Goal: Task Accomplishment & Management: Manage account settings

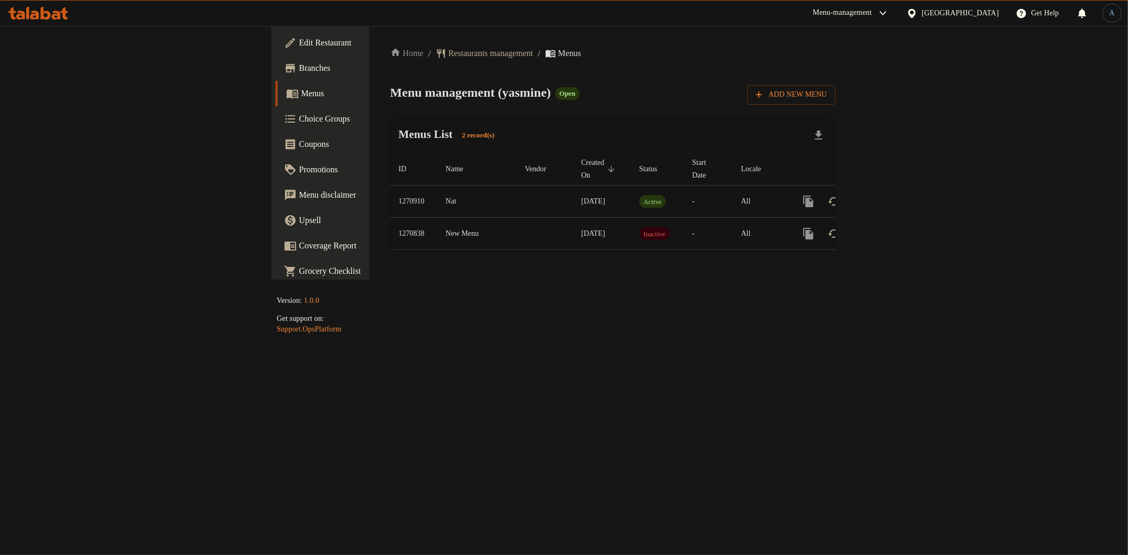
click at [299, 62] on span "Branches" at bounding box center [375, 68] width 152 height 13
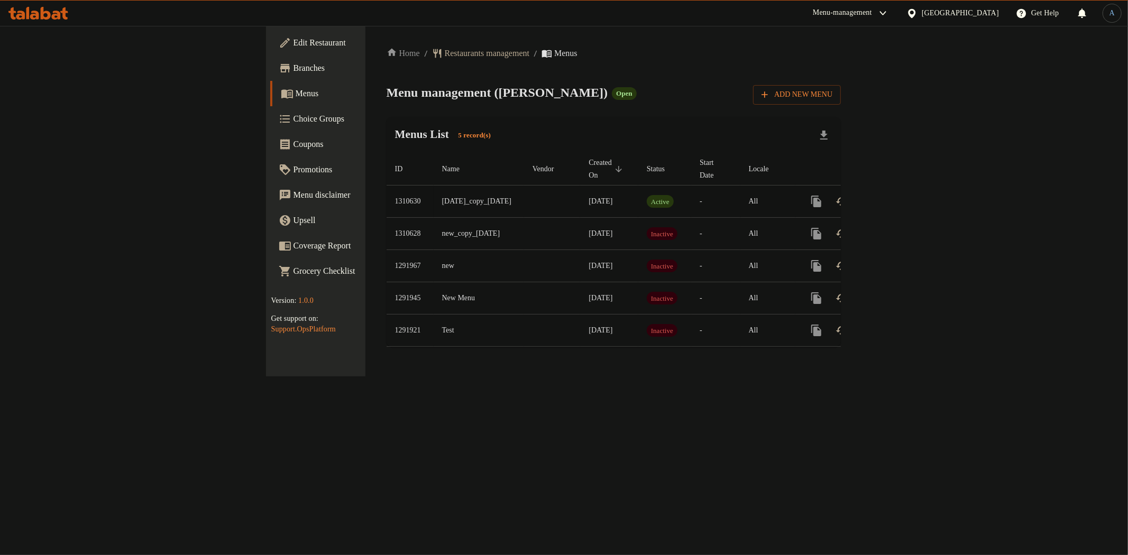
click at [899, 195] on icon "enhanced table" at bounding box center [892, 201] width 13 height 13
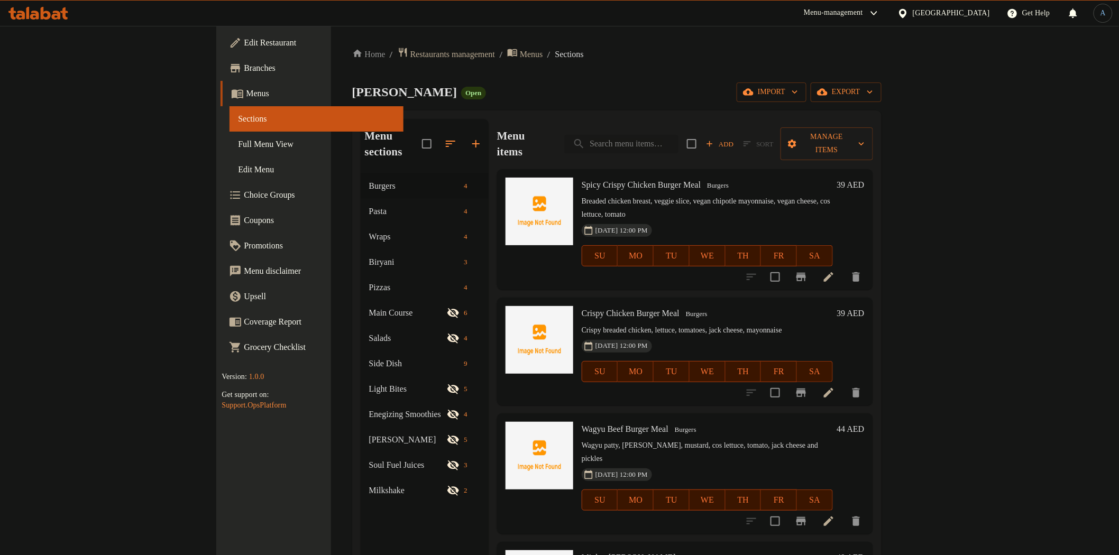
click at [678, 135] on input "search" at bounding box center [621, 144] width 114 height 19
paste input "Triple Cooked Chips"
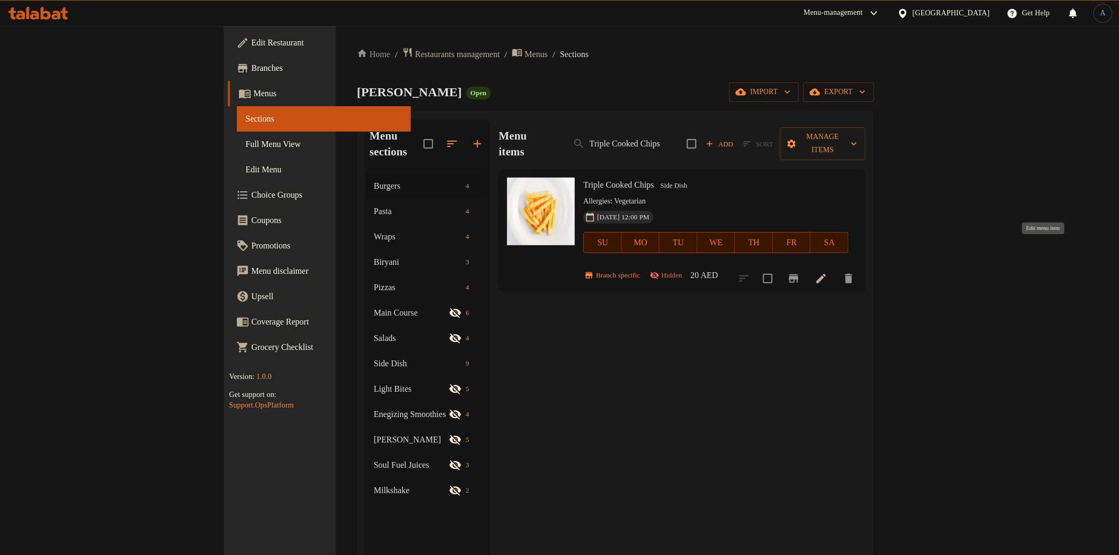
type input "Triple Cooked Chips"
click at [827, 272] on icon at bounding box center [821, 278] width 13 height 13
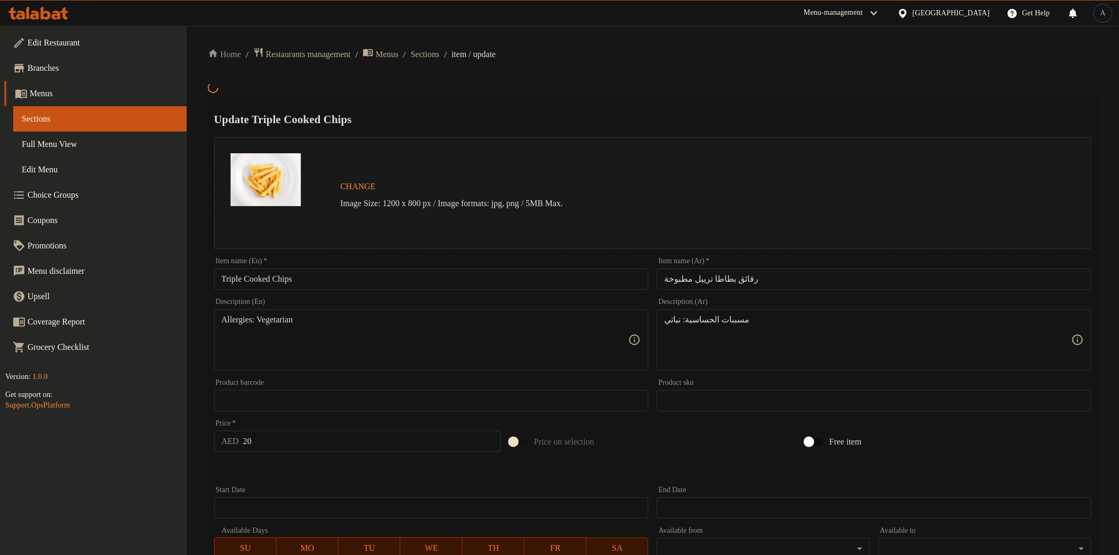
scroll to position [198, 0]
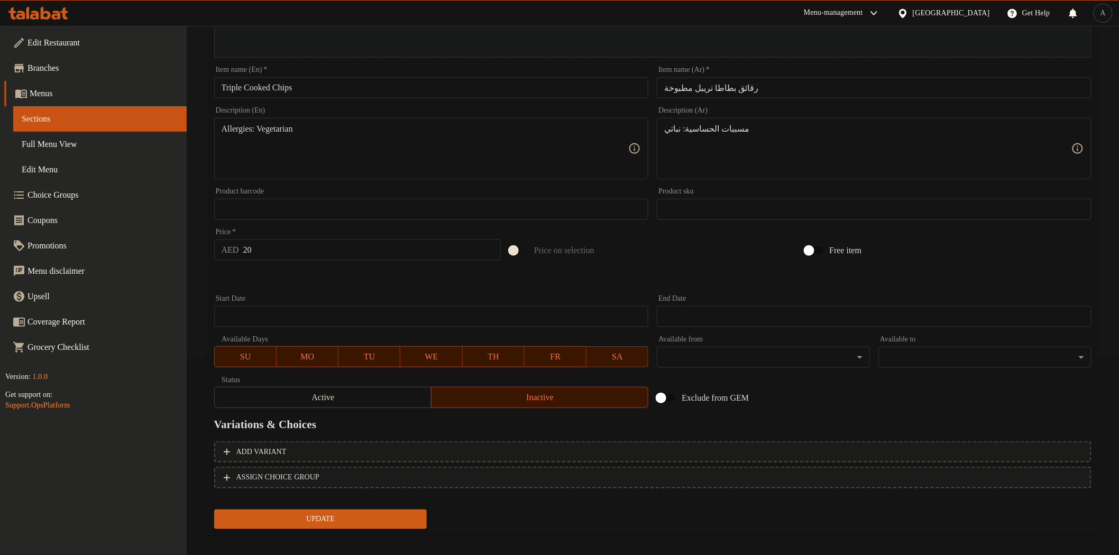
click at [370, 383] on div "Active Inactive" at bounding box center [431, 392] width 435 height 32
click at [362, 392] on span "Active" at bounding box center [323, 397] width 208 height 15
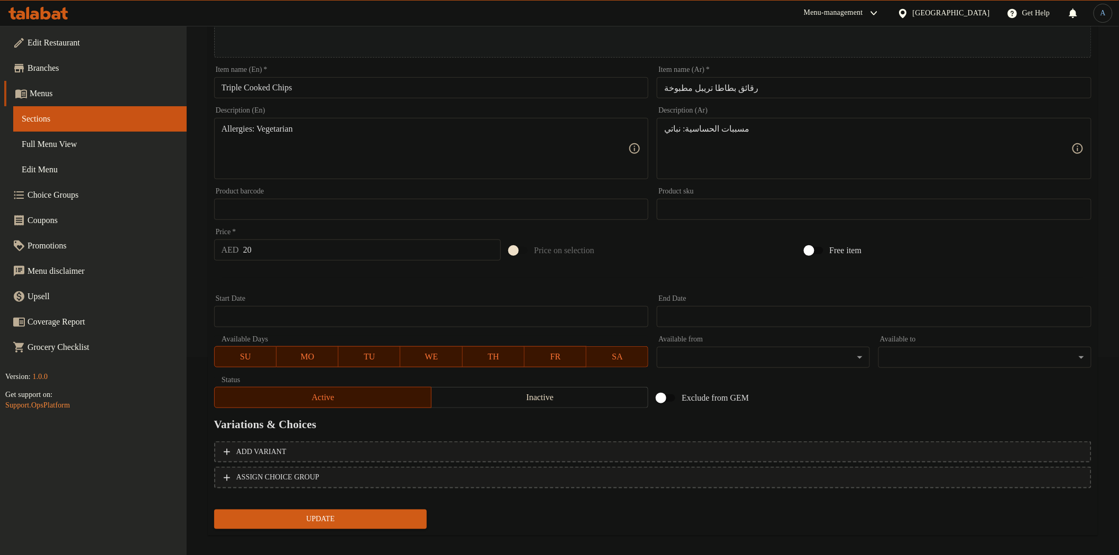
click at [376, 518] on span "Update" at bounding box center [321, 519] width 196 height 13
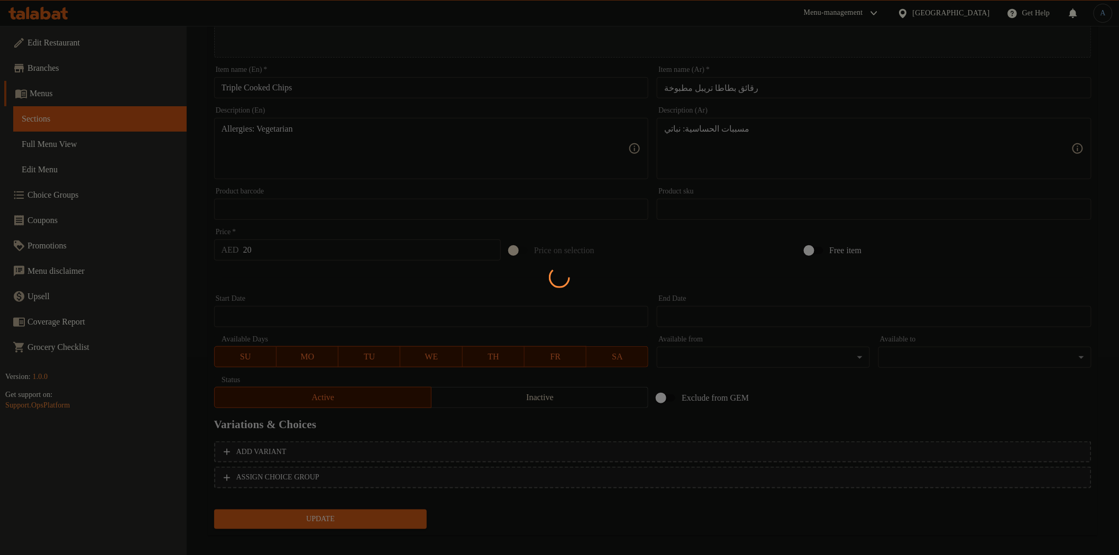
scroll to position [0, 0]
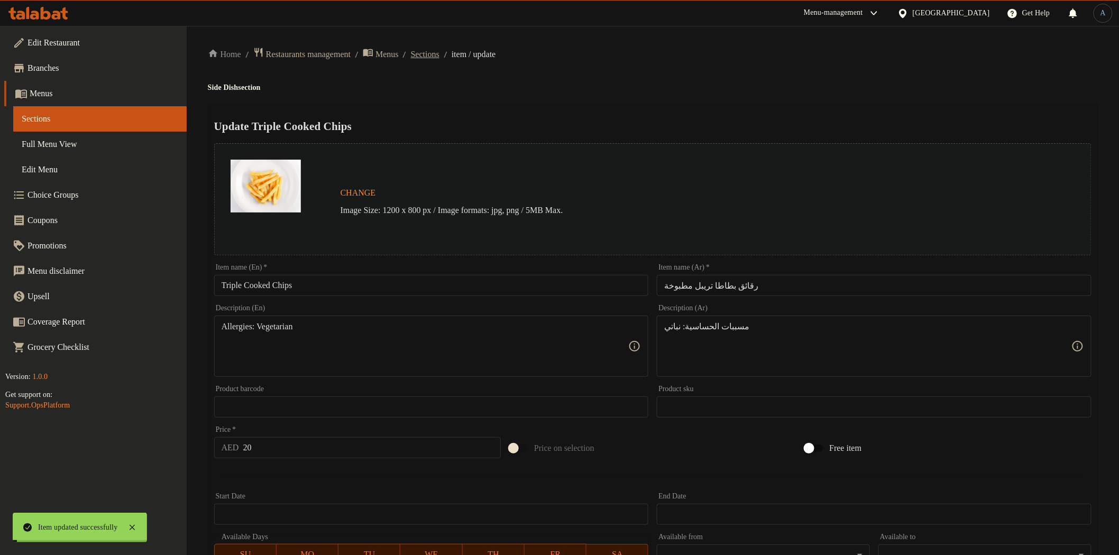
click at [439, 49] on span "Sections" at bounding box center [425, 54] width 29 height 13
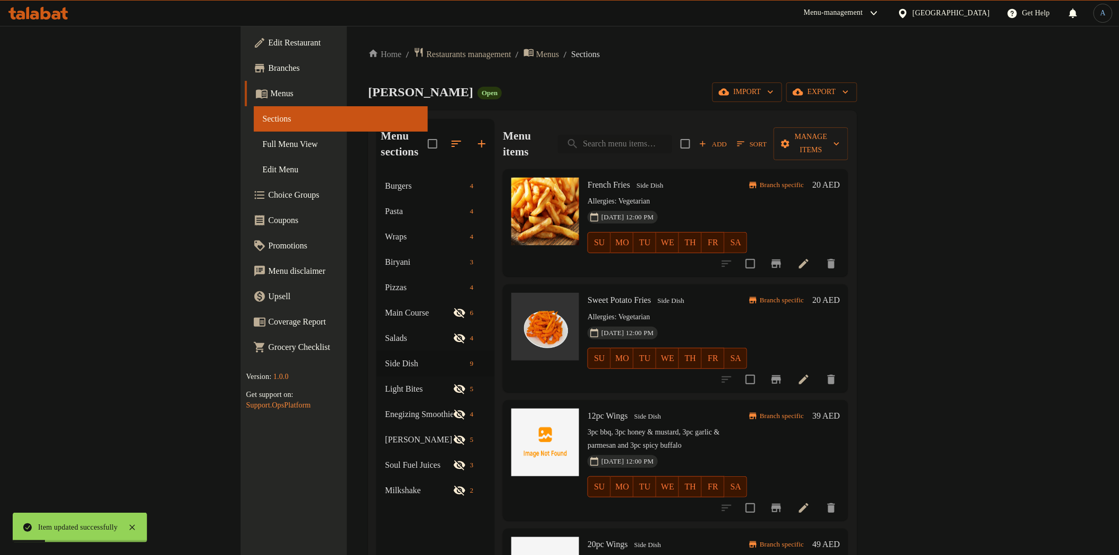
click at [672, 138] on input "search" at bounding box center [615, 144] width 114 height 19
paste input "Mashed Potato"
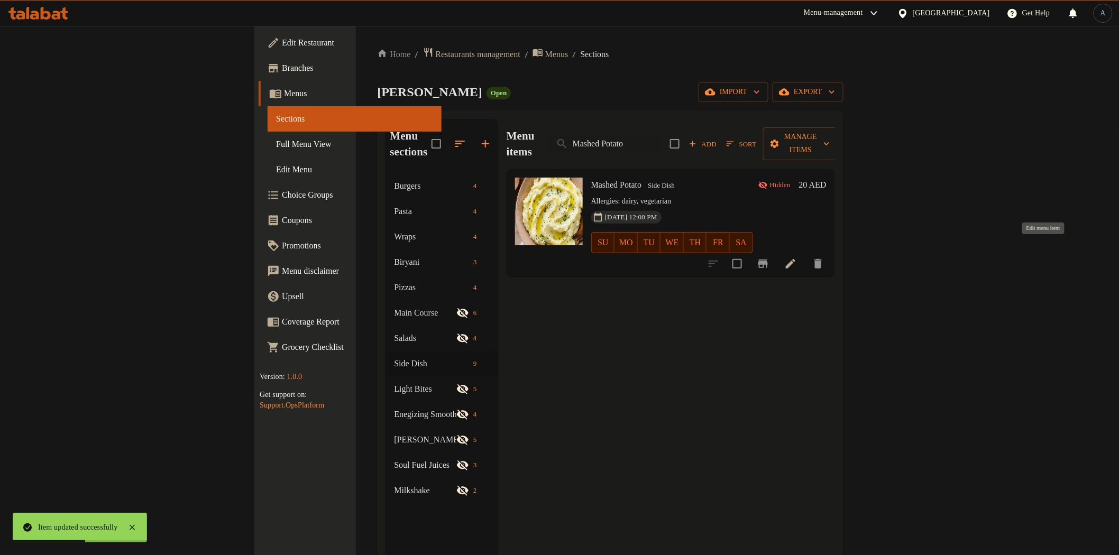
type input "Mashed Potato"
click at [795, 259] on icon at bounding box center [790, 264] width 10 height 10
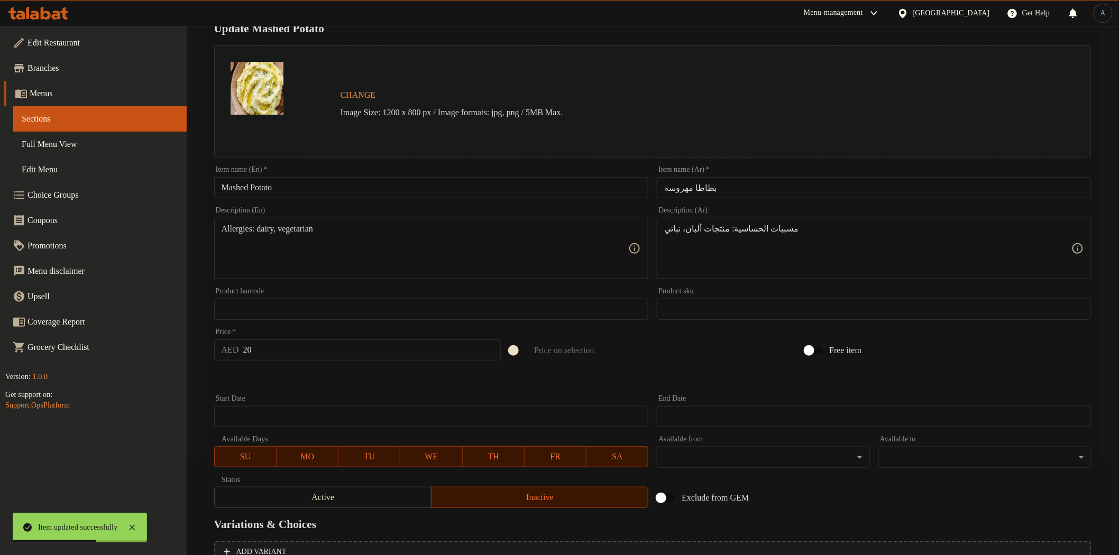
scroll to position [205, 0]
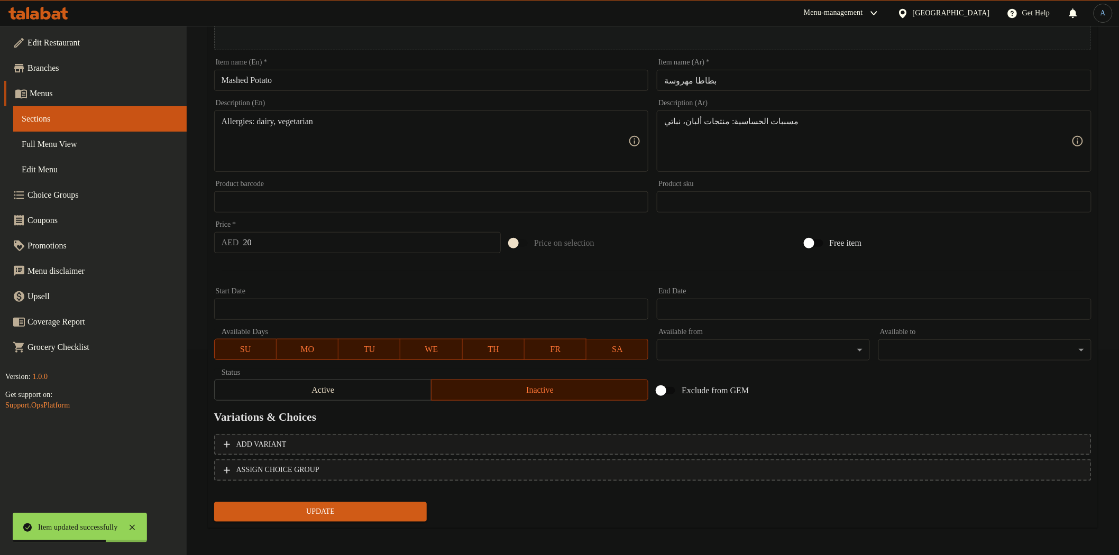
click at [371, 394] on span "Active" at bounding box center [323, 390] width 208 height 15
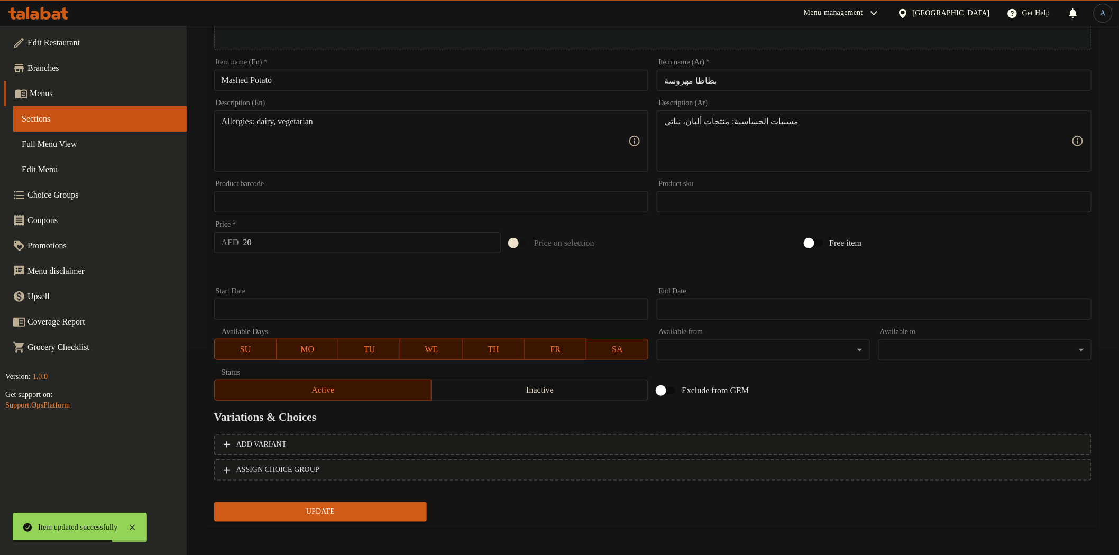
click at [354, 509] on span "Update" at bounding box center [321, 511] width 196 height 13
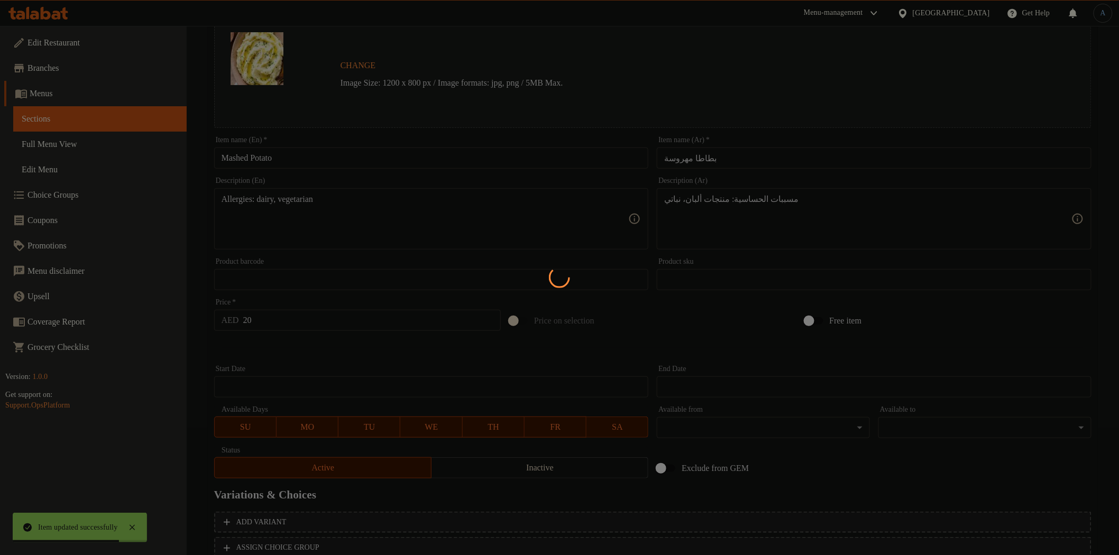
scroll to position [0, 0]
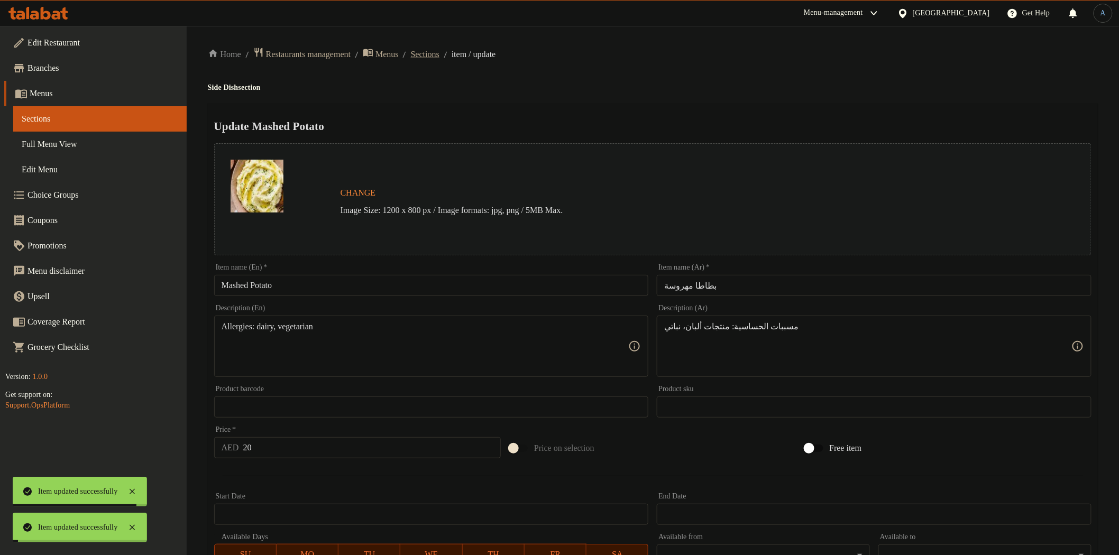
click at [439, 54] on span "Sections" at bounding box center [425, 54] width 29 height 13
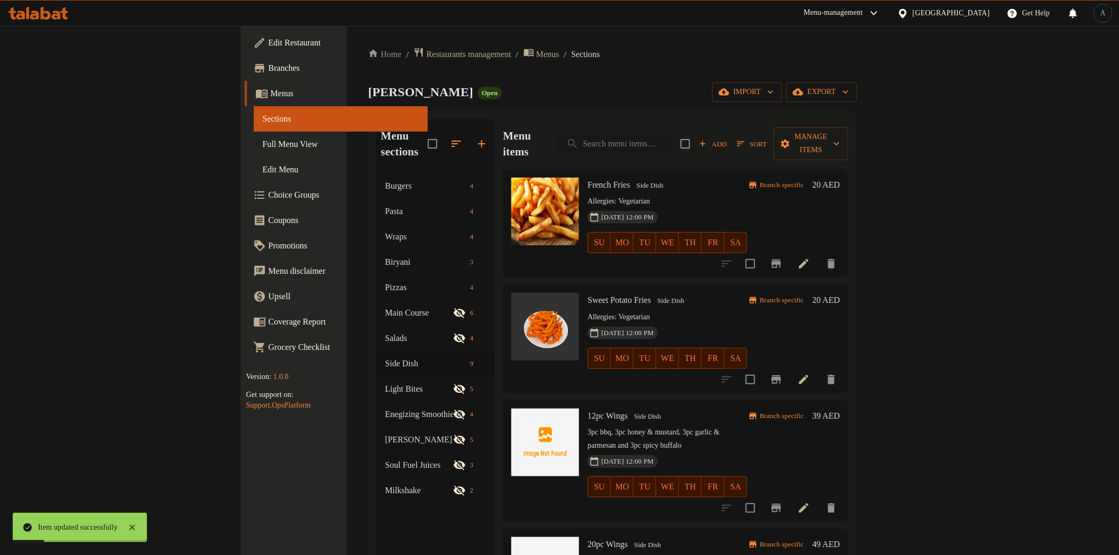
click at [672, 135] on input "search" at bounding box center [615, 144] width 114 height 19
paste input "Harra Potato"
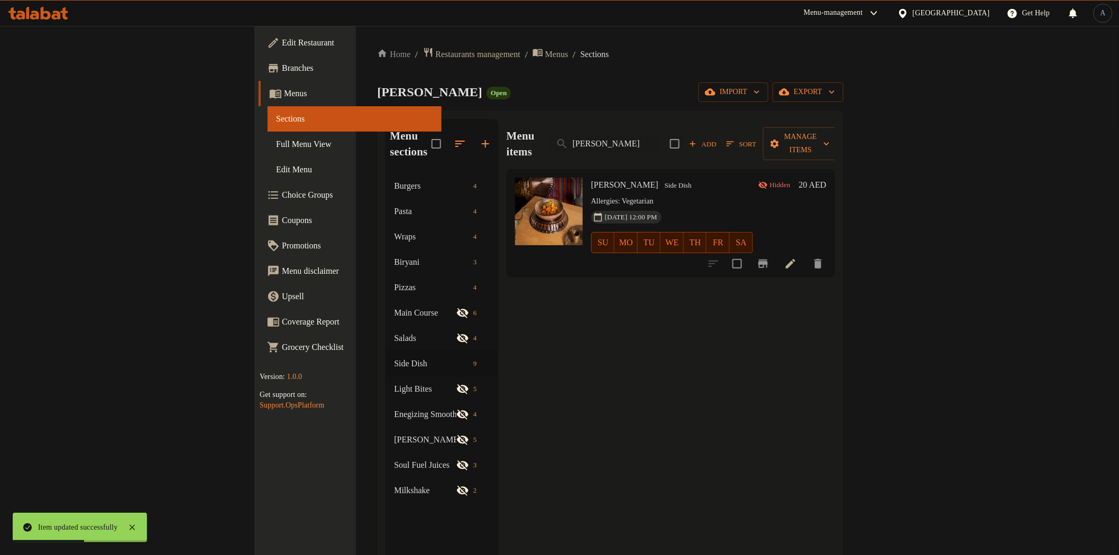
type input "Harra Potato"
click at [797, 257] on icon at bounding box center [790, 263] width 13 height 13
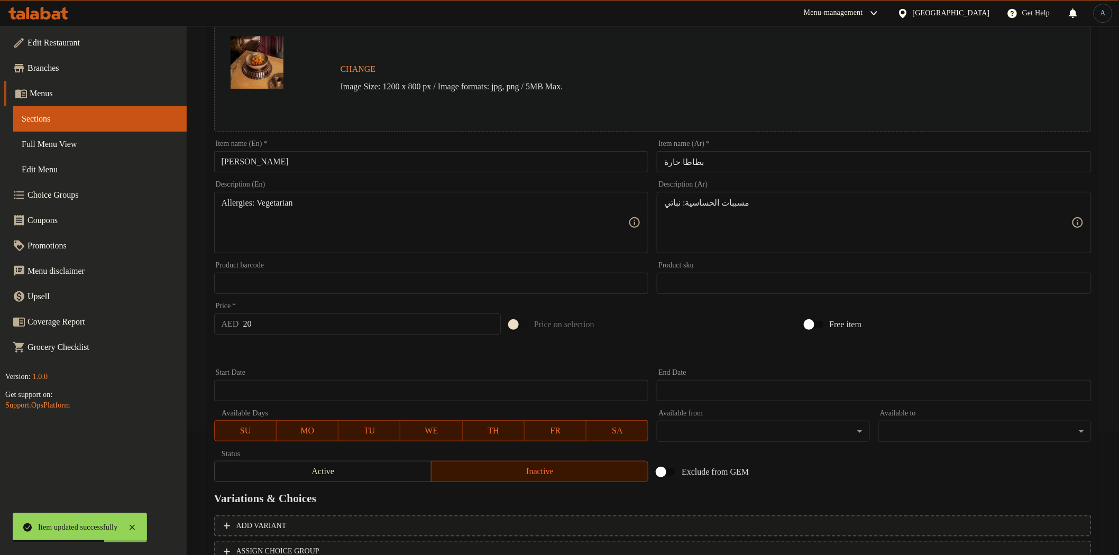
scroll to position [205, 0]
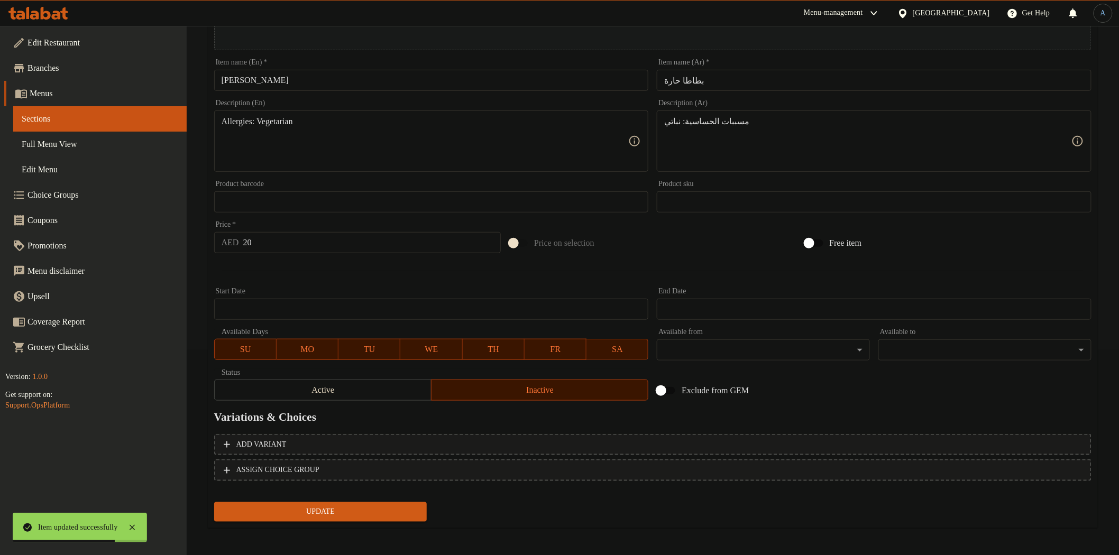
click at [392, 392] on span "Active" at bounding box center [323, 390] width 208 height 15
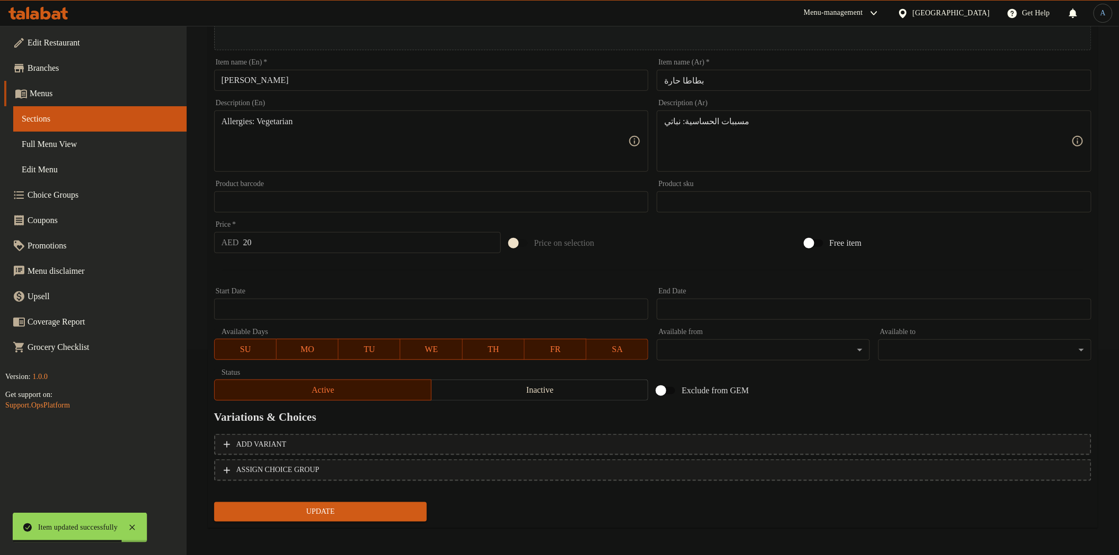
click at [389, 524] on div "Update Harra Potato Change Image Size: 1200 x 800 px / Image formats: jpg, png …" at bounding box center [653, 213] width 890 height 631
click at [393, 515] on span "Update" at bounding box center [321, 511] width 196 height 13
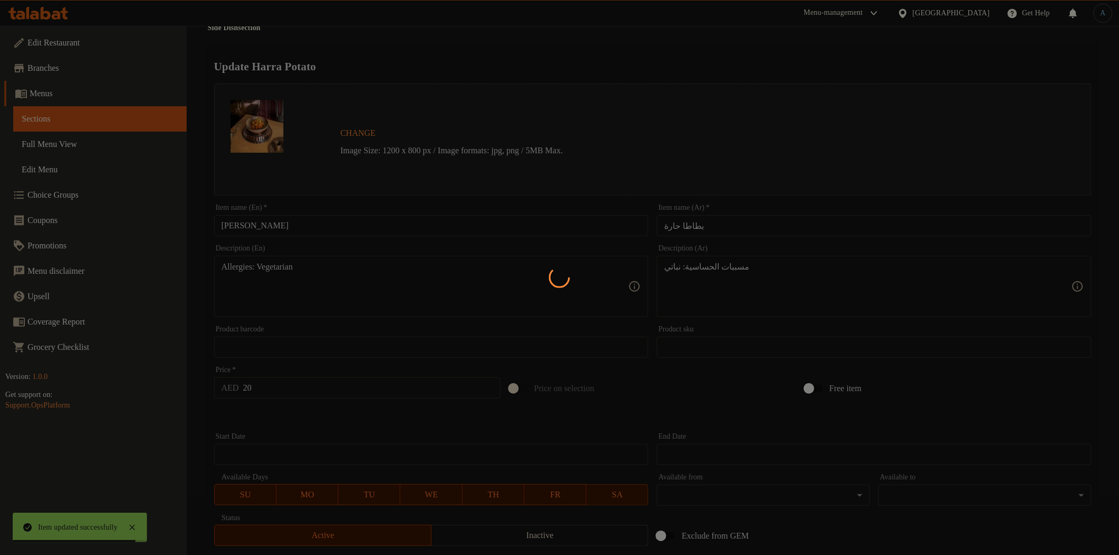
scroll to position [0, 0]
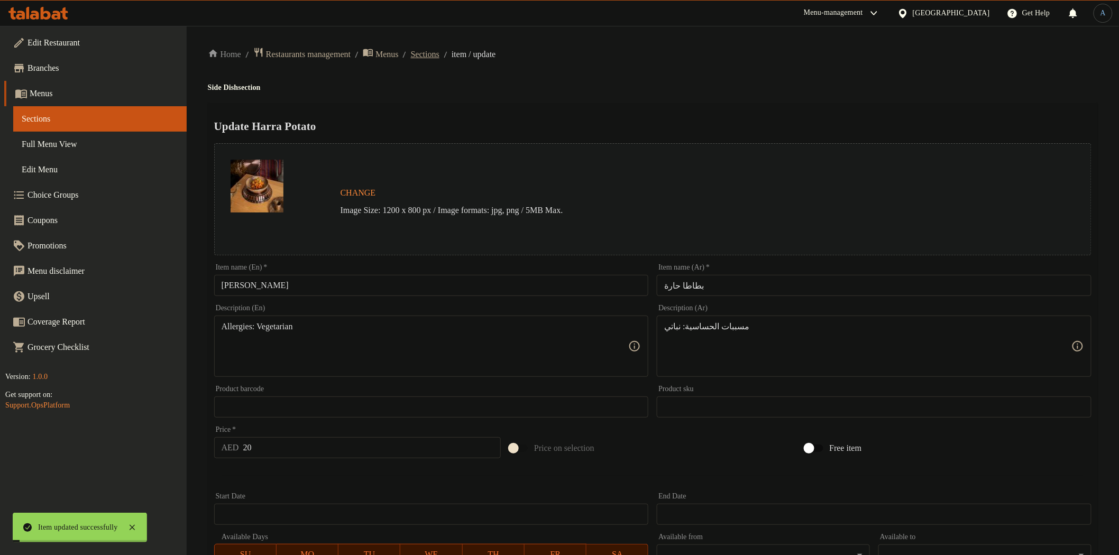
click at [439, 56] on span "Sections" at bounding box center [425, 54] width 29 height 13
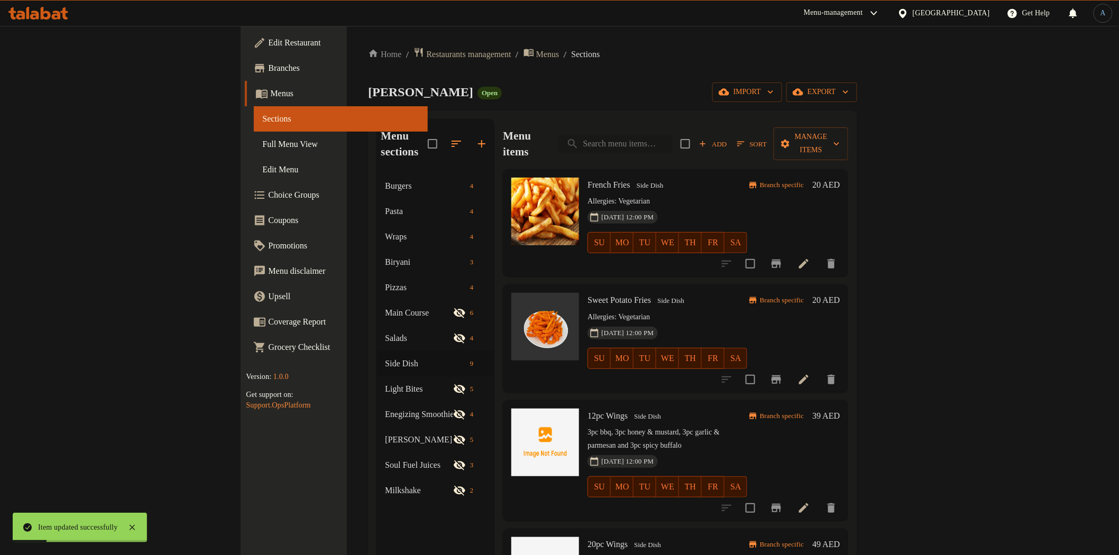
click at [672, 135] on input "search" at bounding box center [615, 144] width 114 height 19
paste input "Tabbouleh"
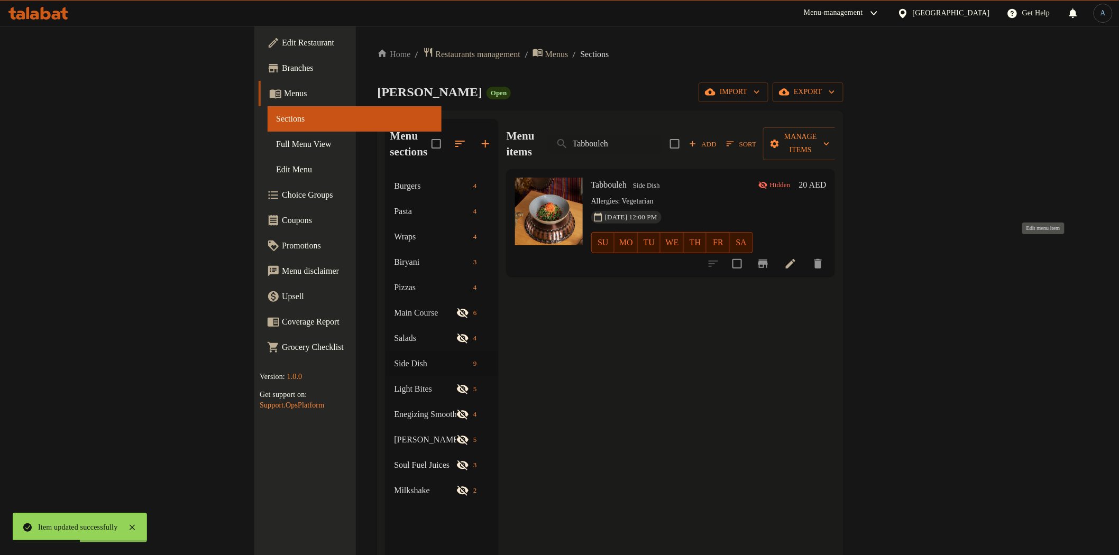
type input "Tabbouleh"
click at [797, 257] on icon at bounding box center [790, 263] width 13 height 13
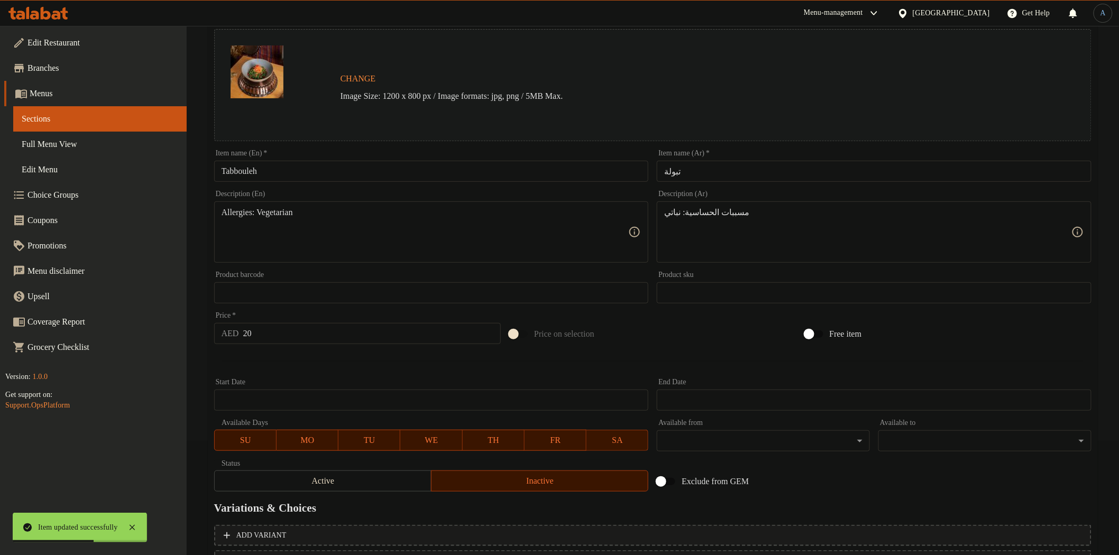
scroll to position [205, 0]
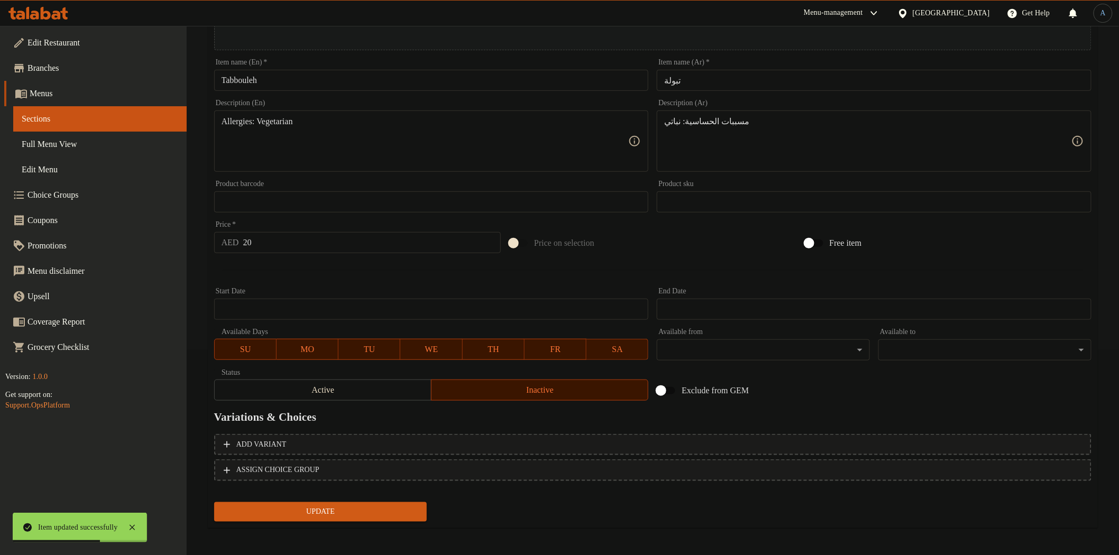
click at [383, 389] on span "Active" at bounding box center [323, 390] width 208 height 15
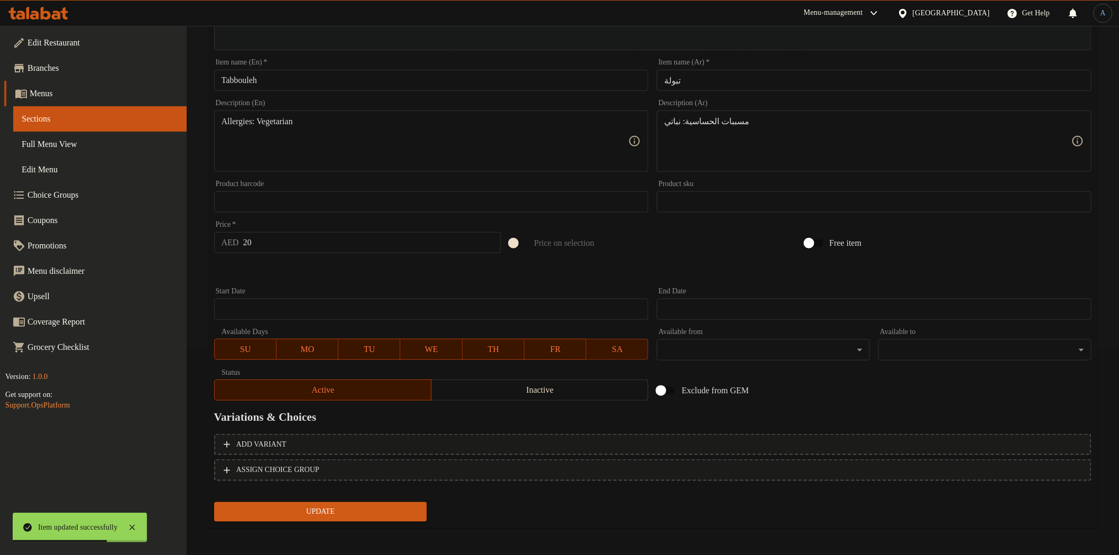
click at [356, 516] on button "Update" at bounding box center [320, 512] width 213 height 20
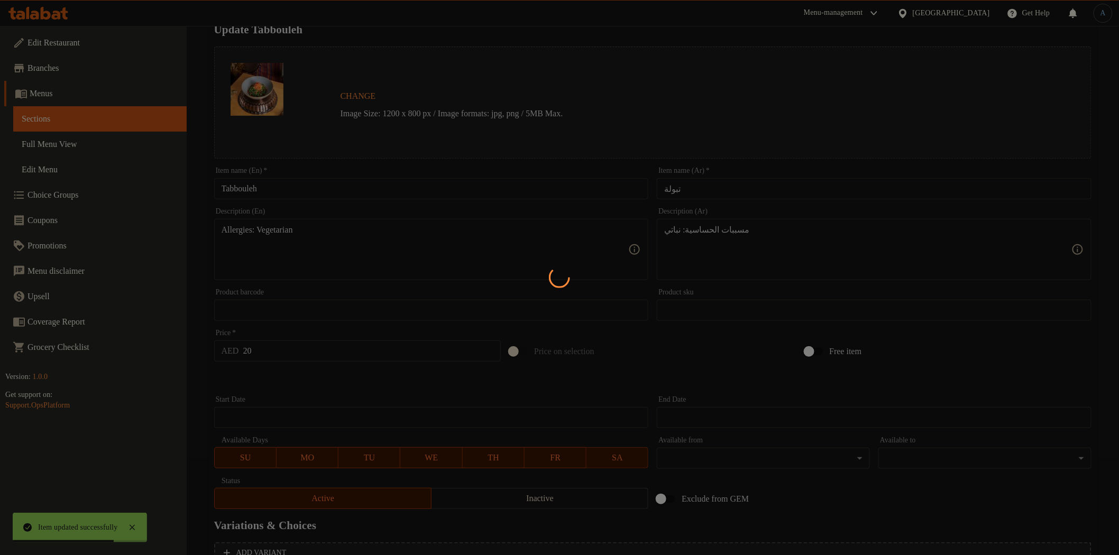
scroll to position [0, 0]
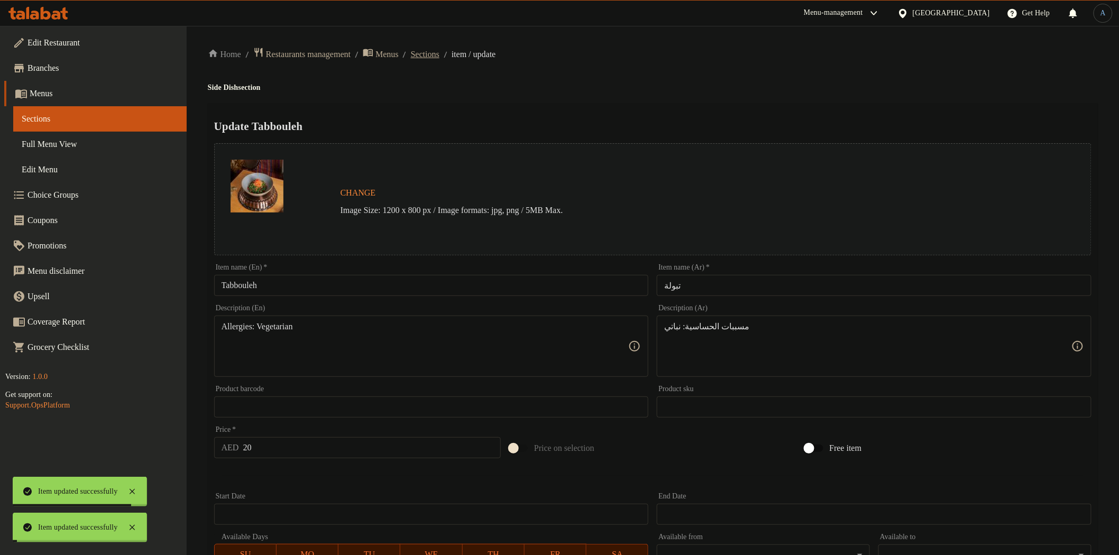
click at [439, 55] on span "Sections" at bounding box center [425, 54] width 29 height 13
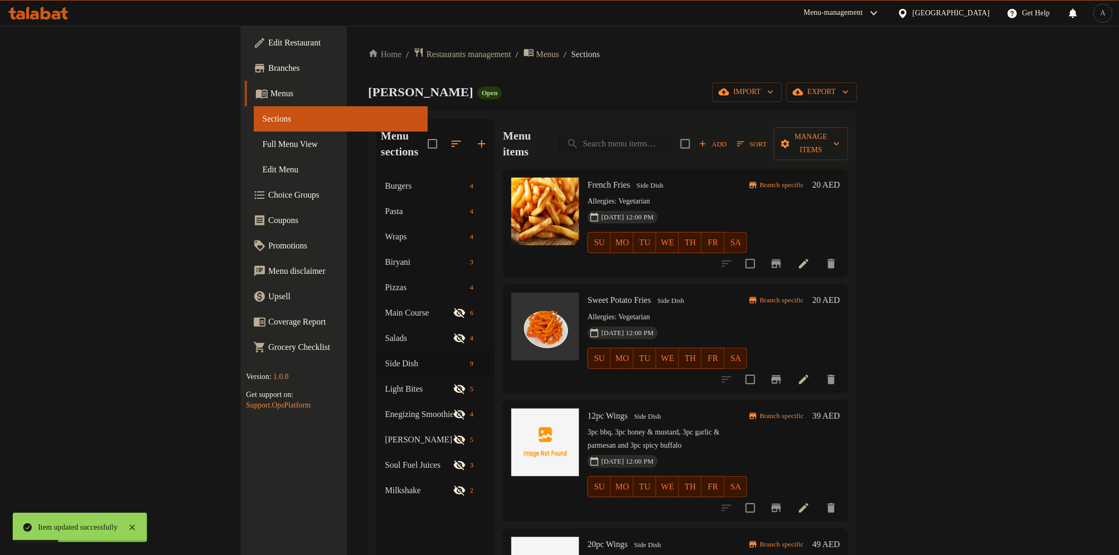
click at [672, 136] on input "search" at bounding box center [615, 144] width 114 height 19
paste input "Steamed Vegetables"
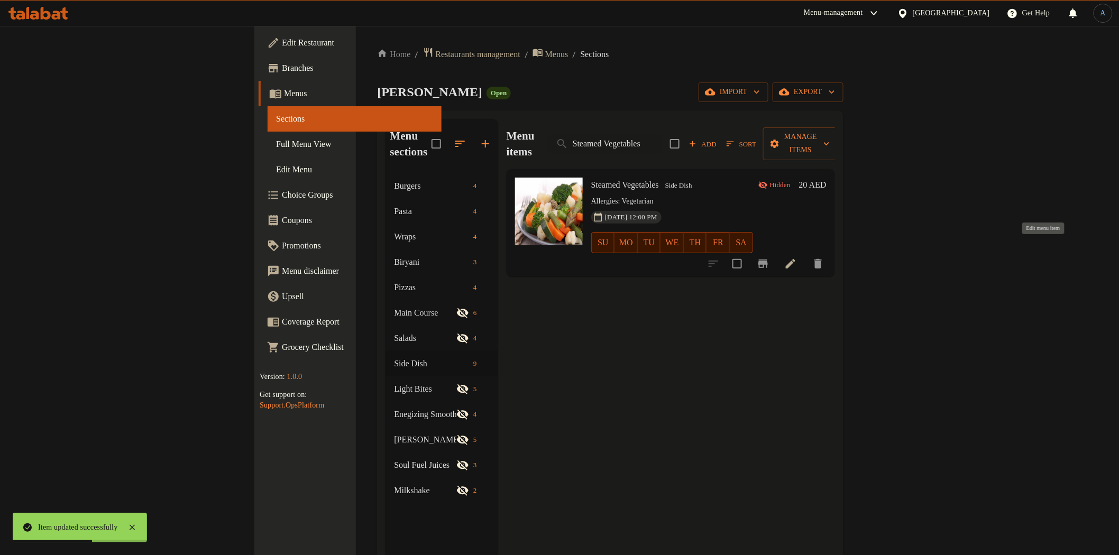
type input "Steamed Vegetables"
click at [797, 257] on icon at bounding box center [790, 263] width 13 height 13
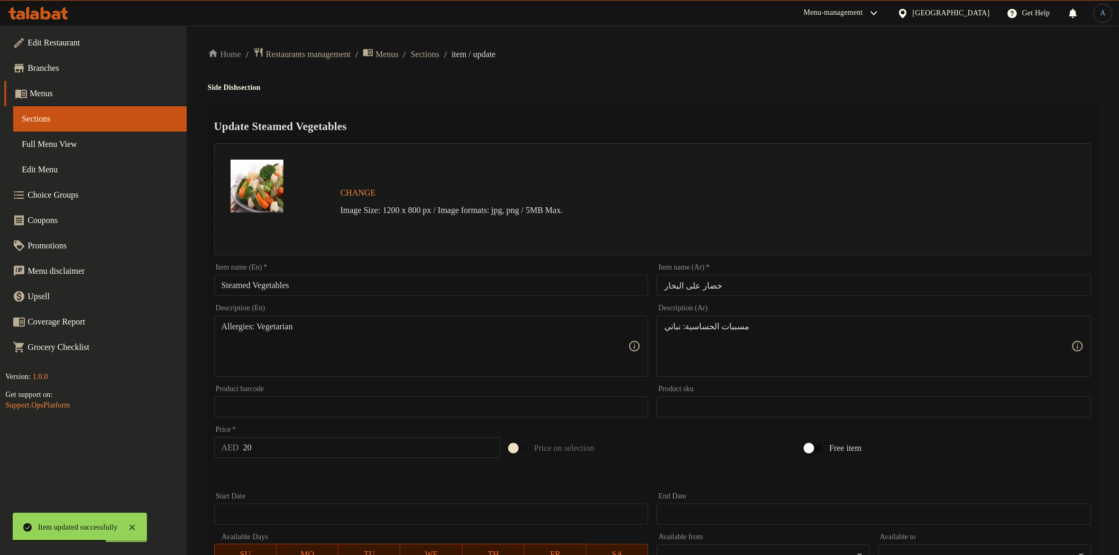
scroll to position [205, 0]
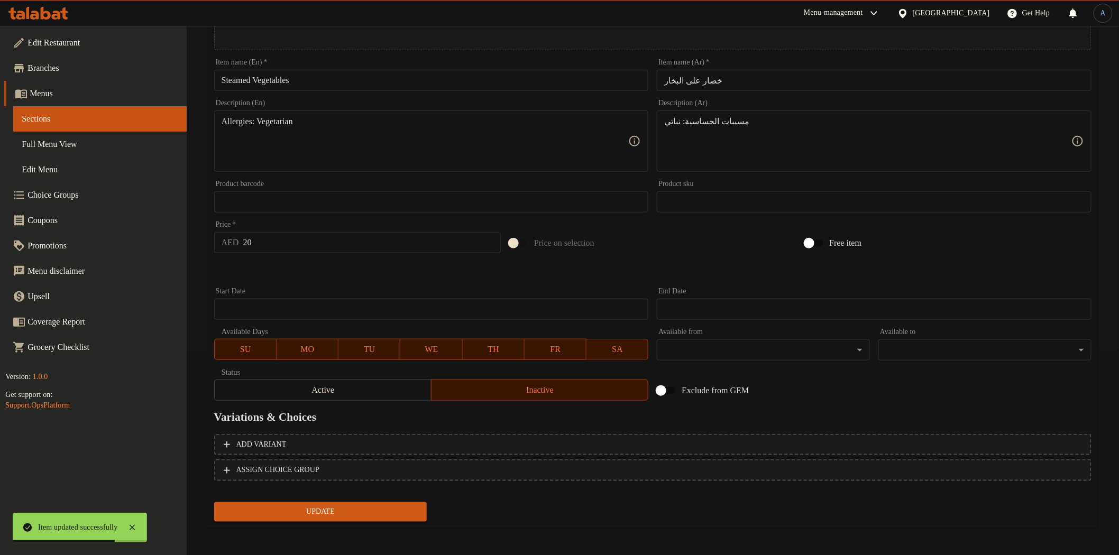
click at [389, 386] on span "Active" at bounding box center [323, 390] width 208 height 15
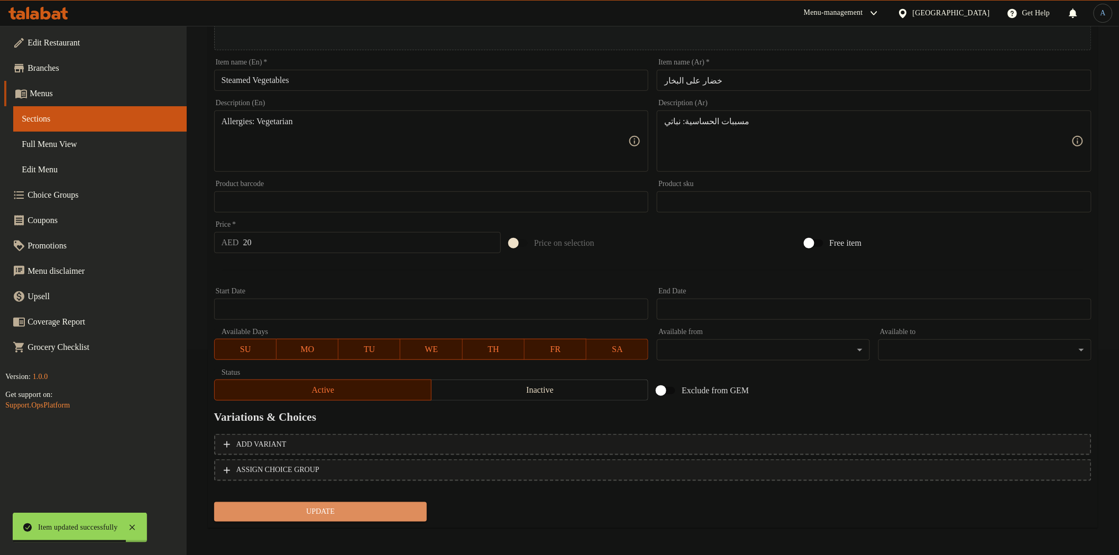
click at [355, 513] on span "Update" at bounding box center [321, 511] width 196 height 13
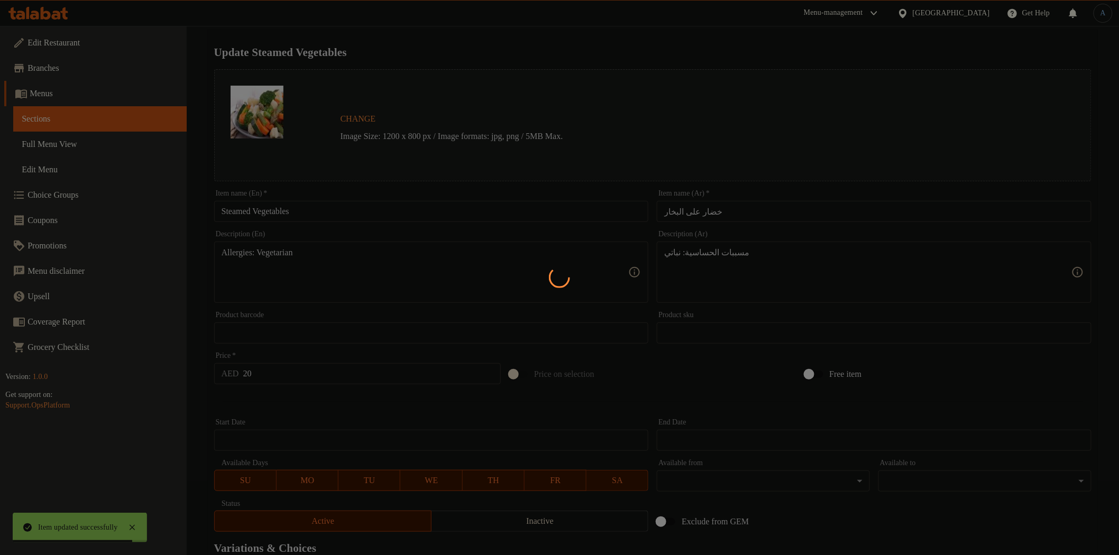
scroll to position [0, 0]
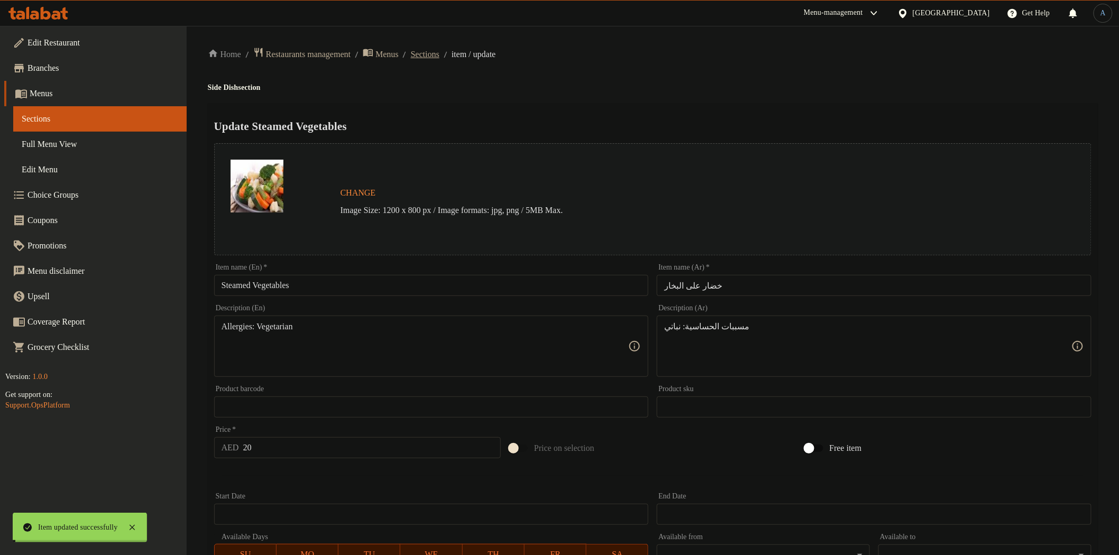
click at [439, 56] on span "Sections" at bounding box center [425, 54] width 29 height 13
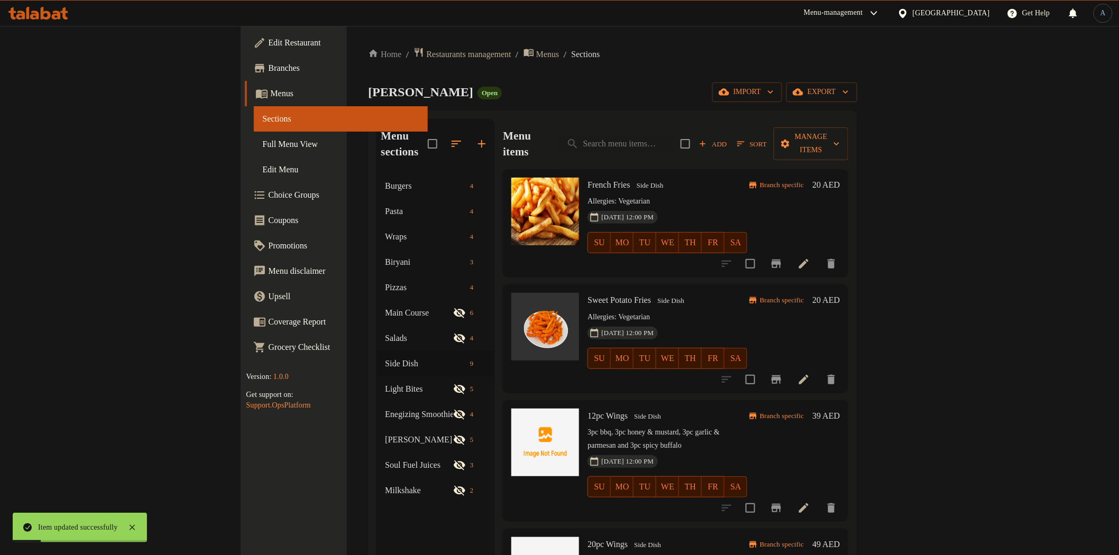
click at [593, 94] on div "Charlie Lane Open import export" at bounding box center [612, 92] width 488 height 20
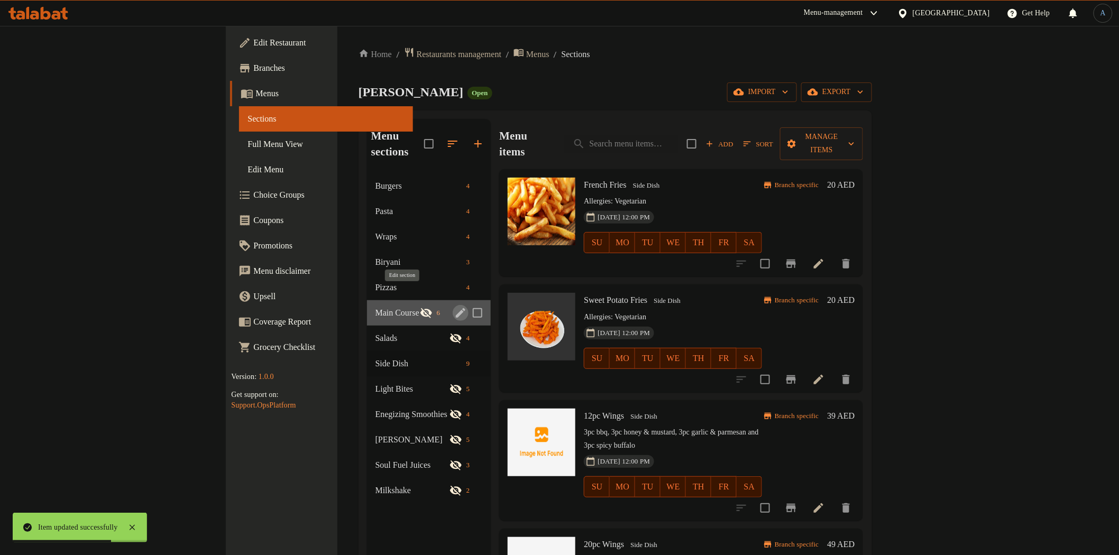
click at [454, 307] on icon "edit" at bounding box center [460, 313] width 13 height 13
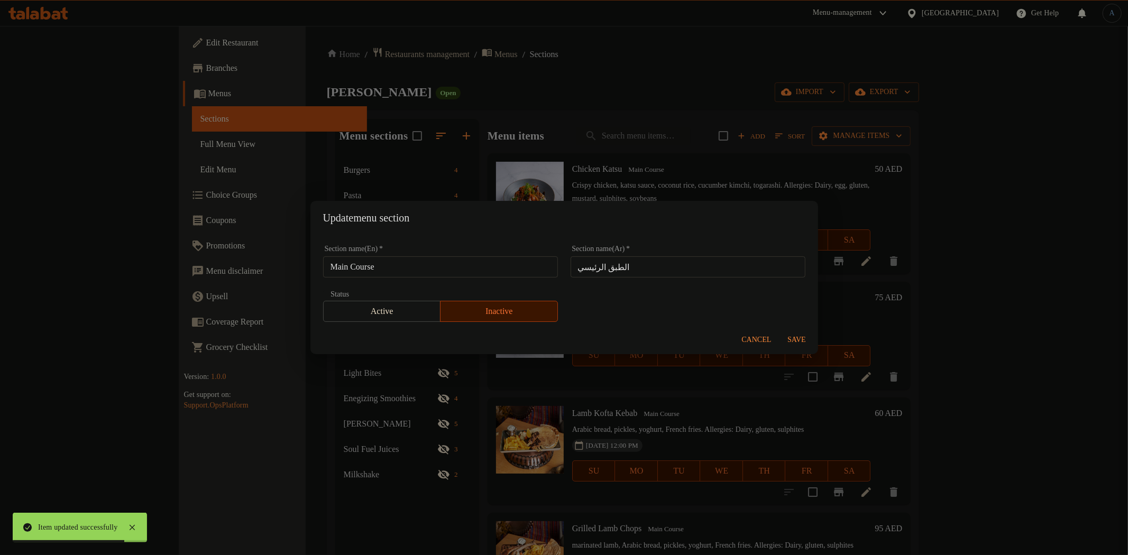
click at [393, 312] on span "Active" at bounding box center [382, 311] width 109 height 15
click at [789, 341] on span "Save" at bounding box center [796, 340] width 25 height 13
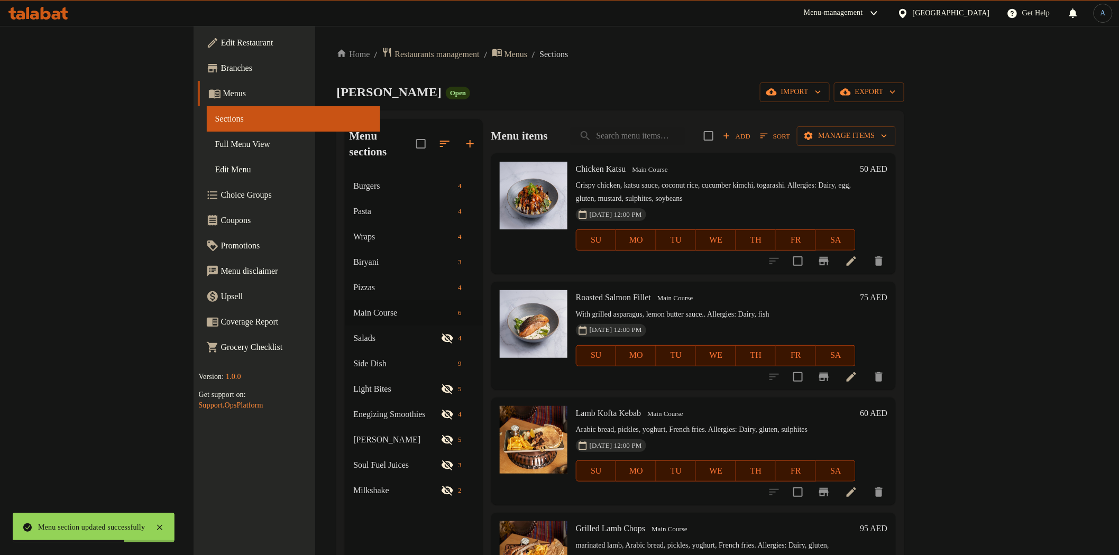
click at [345, 535] on div "Menu sections Burgers 4 Pasta 4 Wraps 4 Biryani 3 Pizzas 4 Main Course 6 Salads…" at bounding box center [414, 396] width 138 height 555
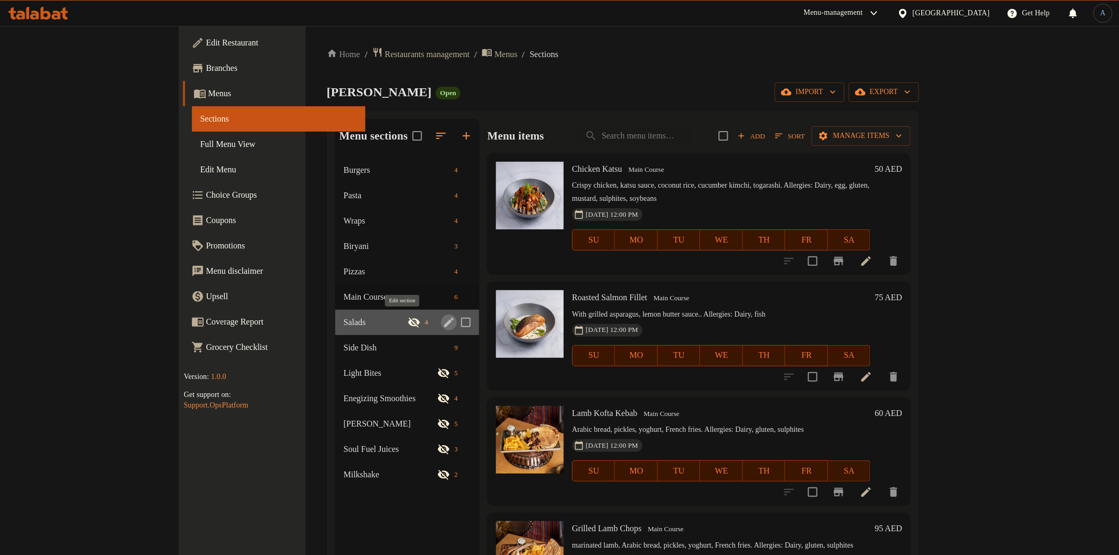
click at [444, 323] on icon "edit" at bounding box center [449, 323] width 10 height 10
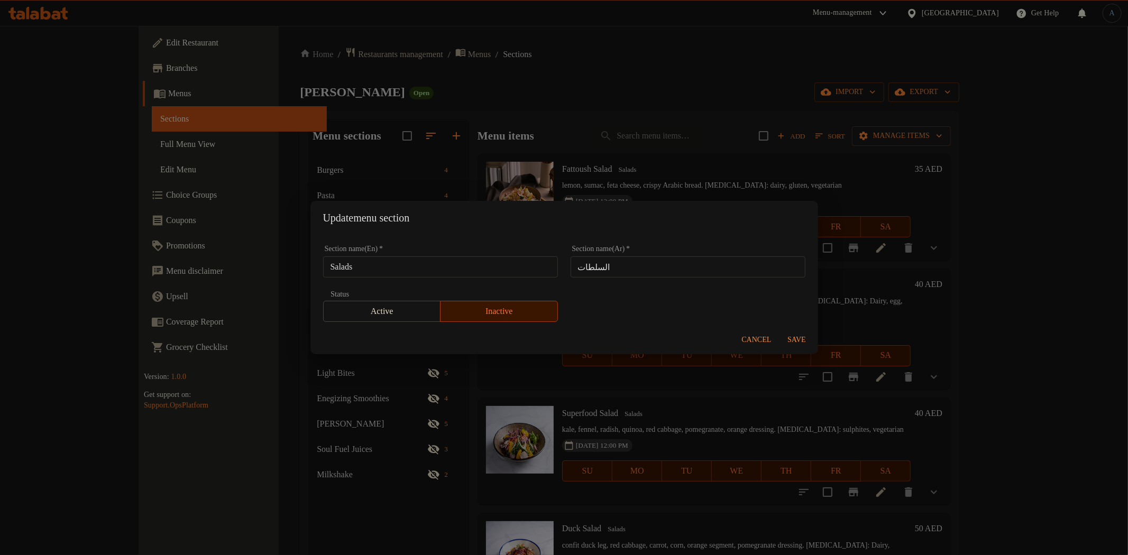
click at [400, 309] on span "Active" at bounding box center [382, 311] width 109 height 15
click at [803, 335] on span "Save" at bounding box center [796, 340] width 25 height 13
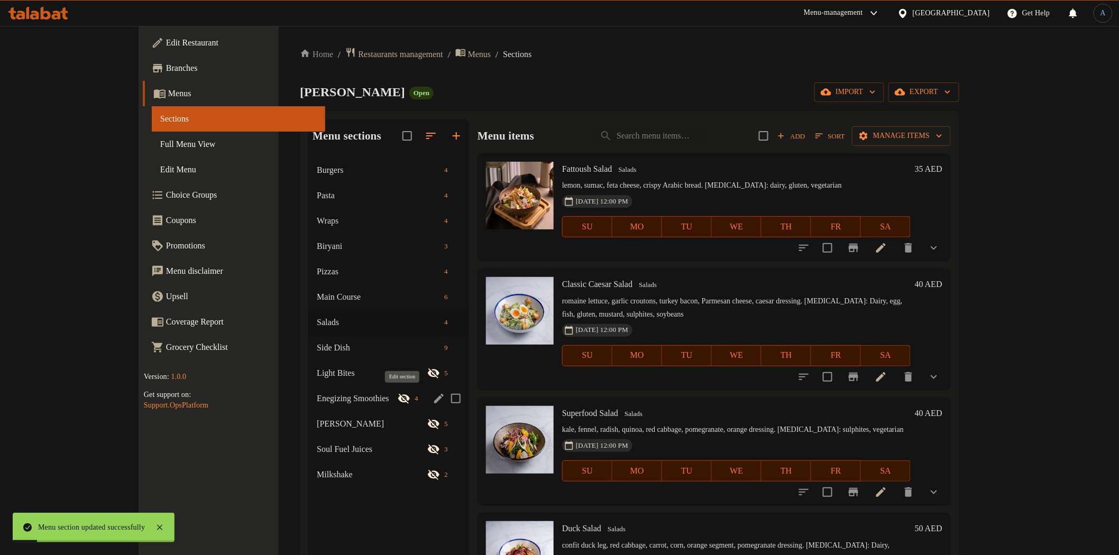
click at [432, 403] on icon "edit" at bounding box center [438, 398] width 13 height 13
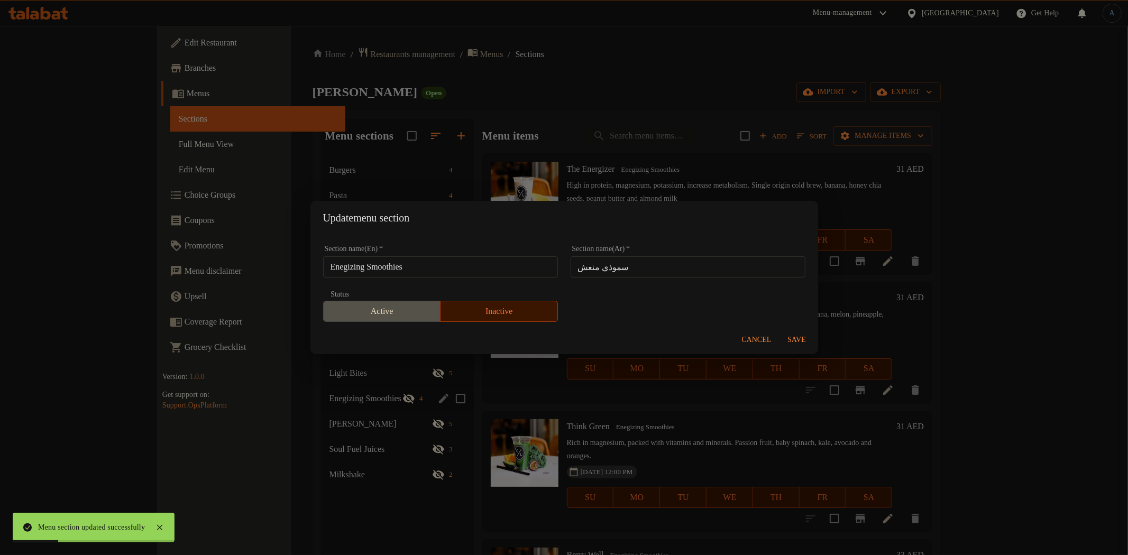
click at [420, 305] on span "Active" at bounding box center [382, 311] width 109 height 15
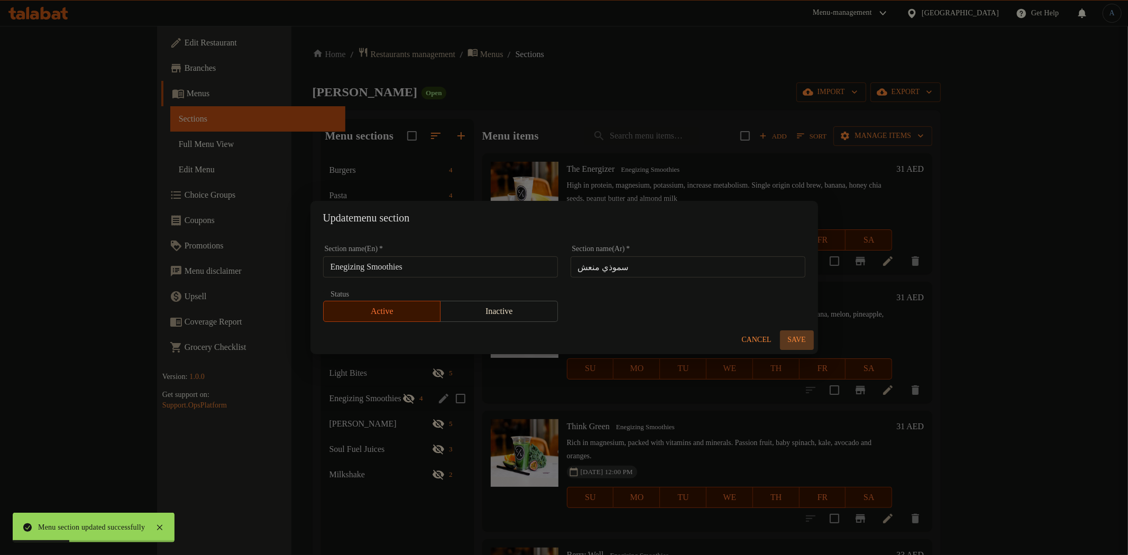
click at [791, 335] on span "Save" at bounding box center [796, 340] width 25 height 13
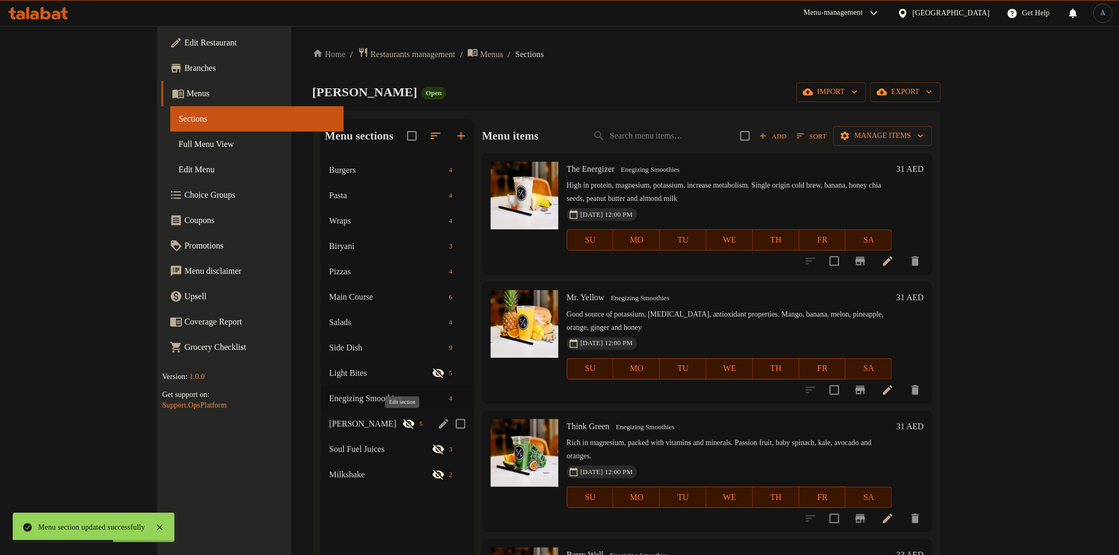
click at [437, 422] on icon "edit" at bounding box center [443, 424] width 13 height 13
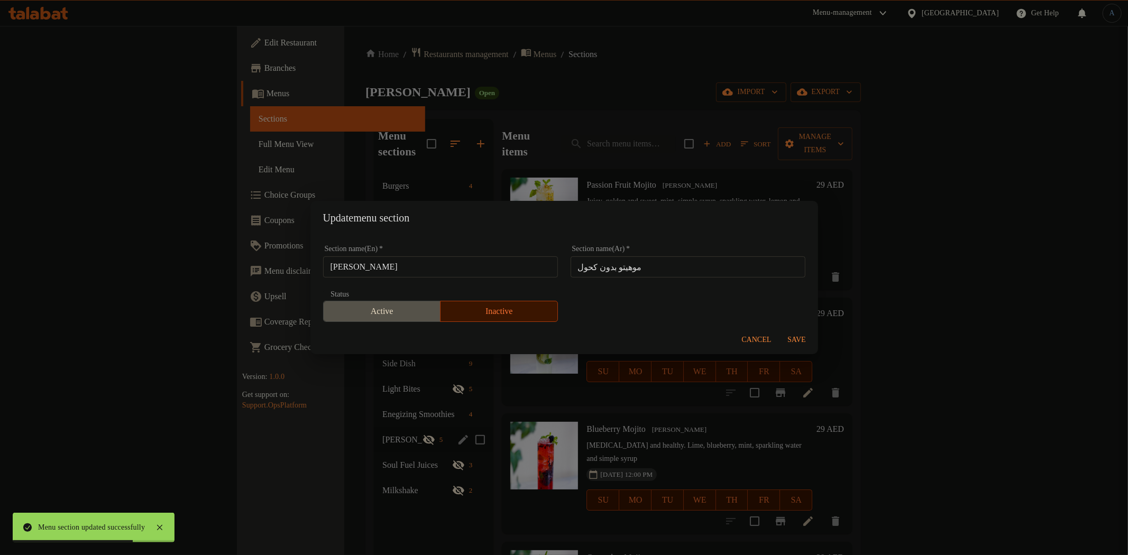
drag, startPoint x: 403, startPoint y: 318, endPoint x: 532, endPoint y: 301, distance: 129.6
click at [408, 312] on span "Active" at bounding box center [382, 311] width 109 height 15
click at [789, 338] on span "Save" at bounding box center [796, 340] width 25 height 13
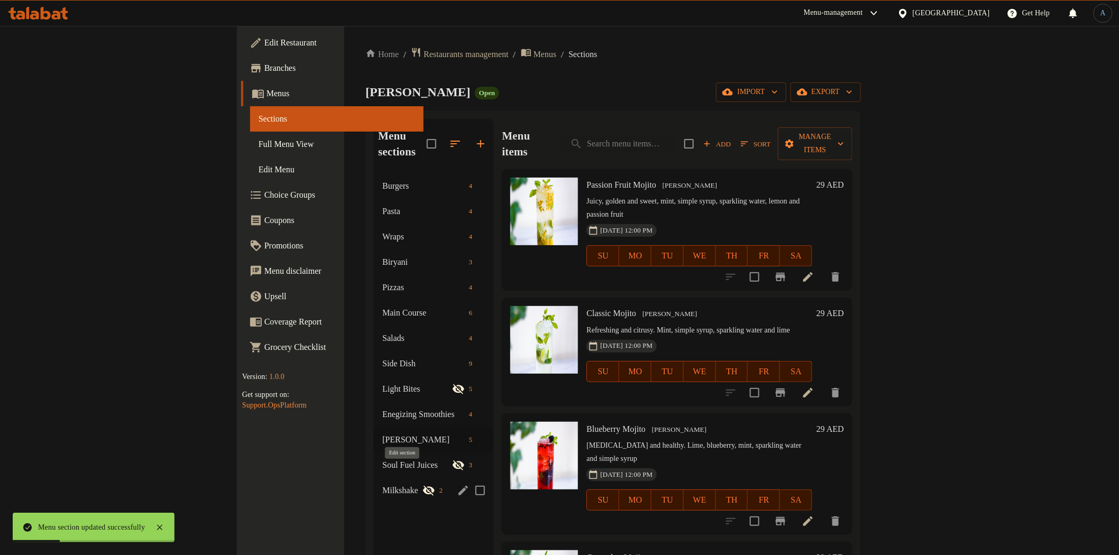
click at [457, 484] on icon "edit" at bounding box center [463, 490] width 13 height 13
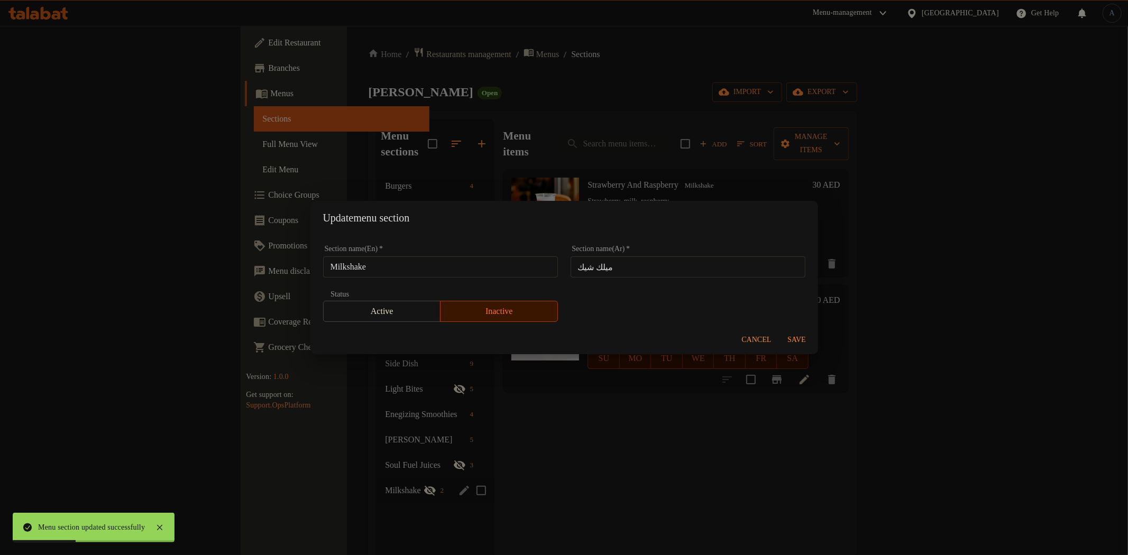
click at [378, 319] on button "Active" at bounding box center [382, 311] width 118 height 21
click at [786, 339] on span "Save" at bounding box center [796, 340] width 25 height 13
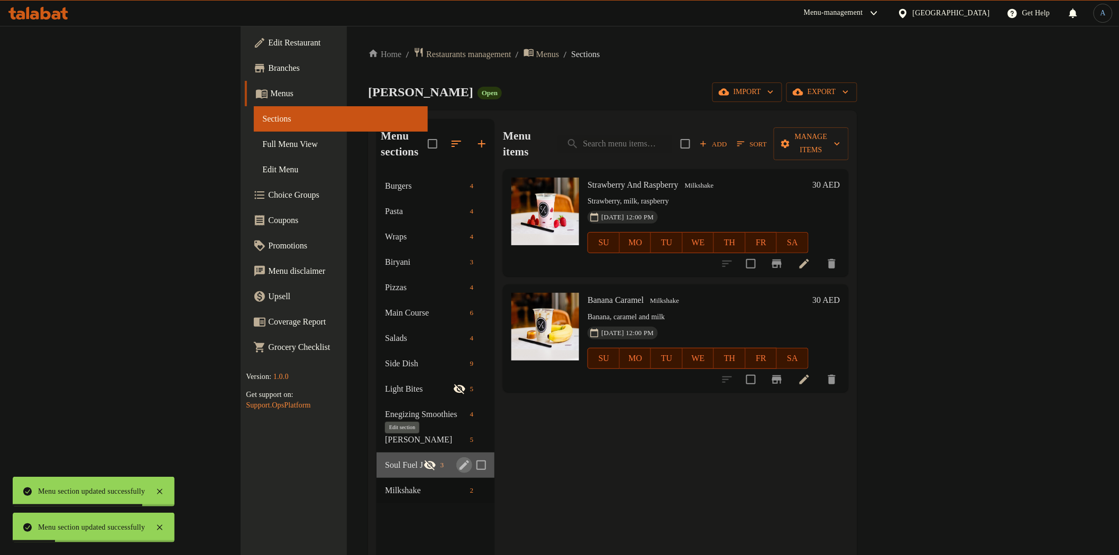
click at [459, 460] on icon "edit" at bounding box center [464, 465] width 10 height 10
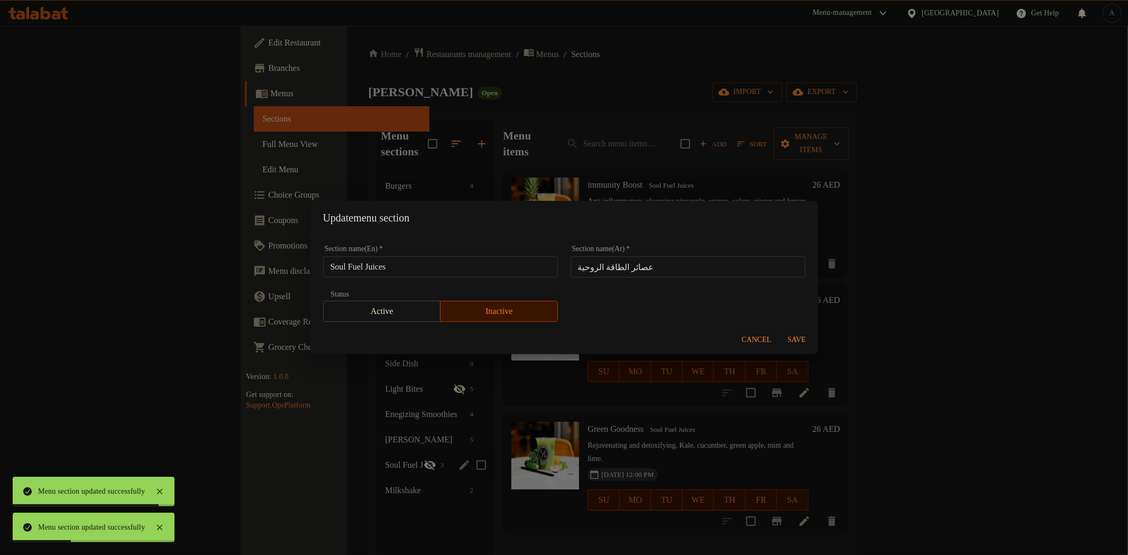
click at [385, 311] on span "Active" at bounding box center [382, 311] width 109 height 15
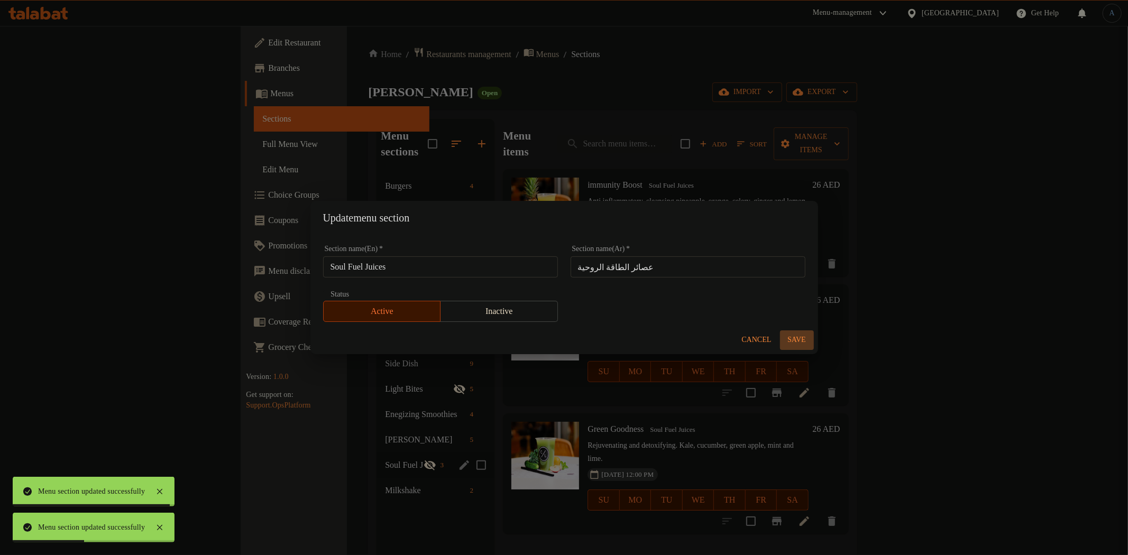
click at [802, 342] on span "Save" at bounding box center [796, 340] width 25 height 13
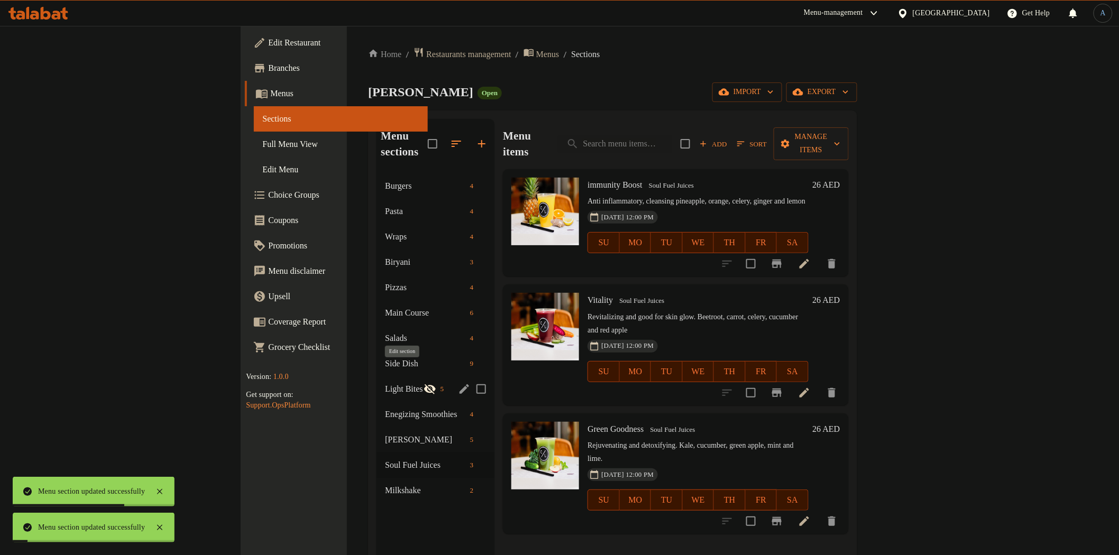
click at [458, 383] on icon "edit" at bounding box center [464, 389] width 13 height 13
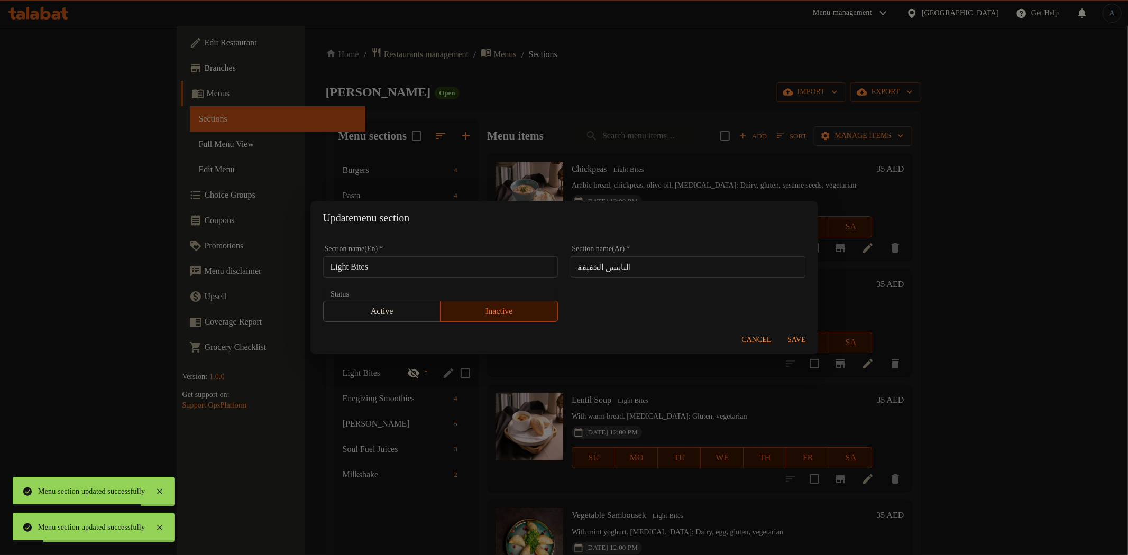
click at [378, 313] on span "Active" at bounding box center [382, 311] width 109 height 15
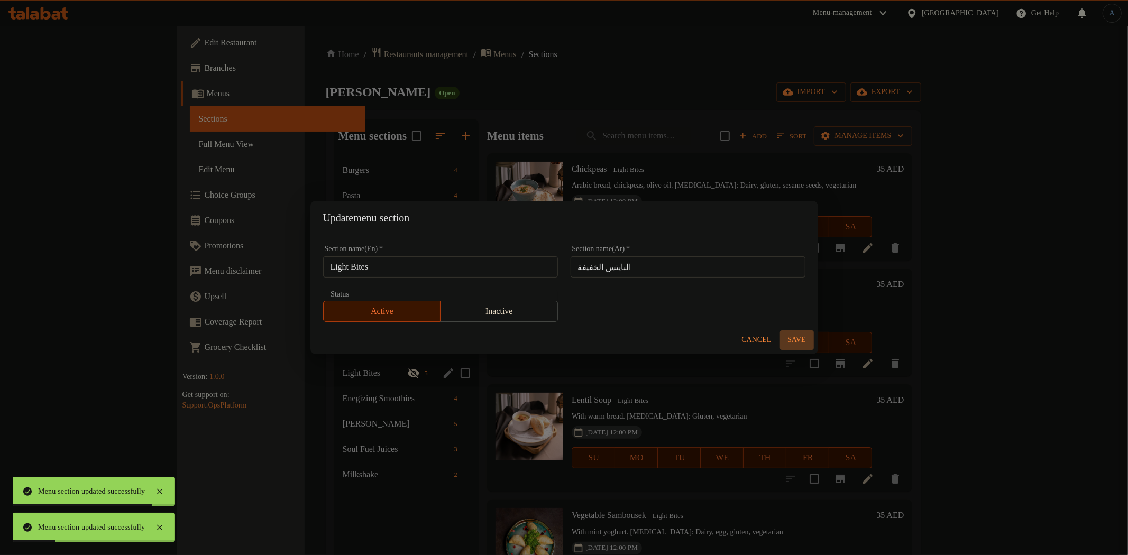
click at [789, 334] on span "Save" at bounding box center [796, 340] width 25 height 13
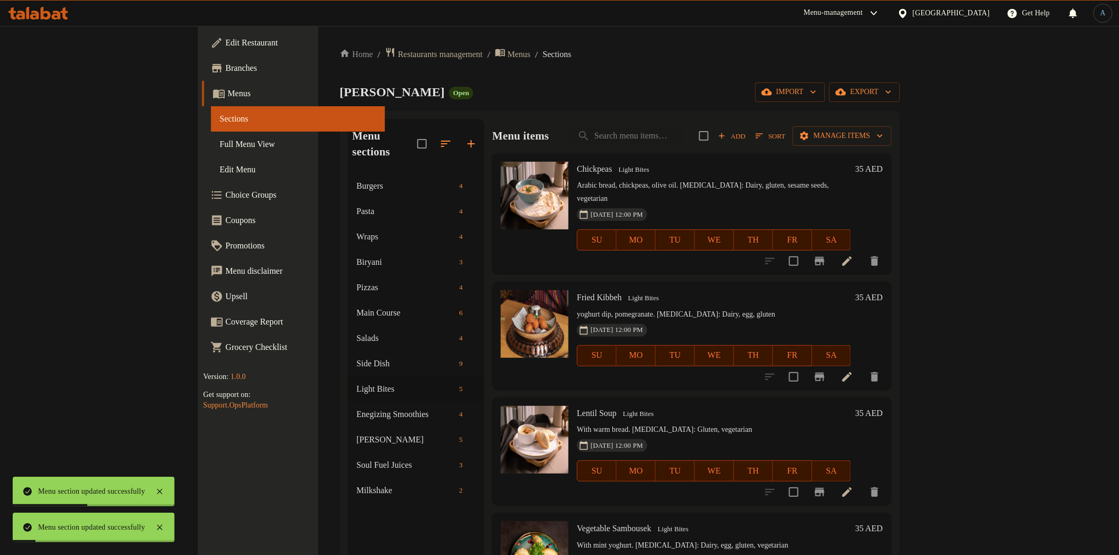
drag, startPoint x: 90, startPoint y: 144, endPoint x: 128, endPoint y: 161, distance: 41.4
click at [219, 144] on span "Full Menu View" at bounding box center [297, 144] width 156 height 13
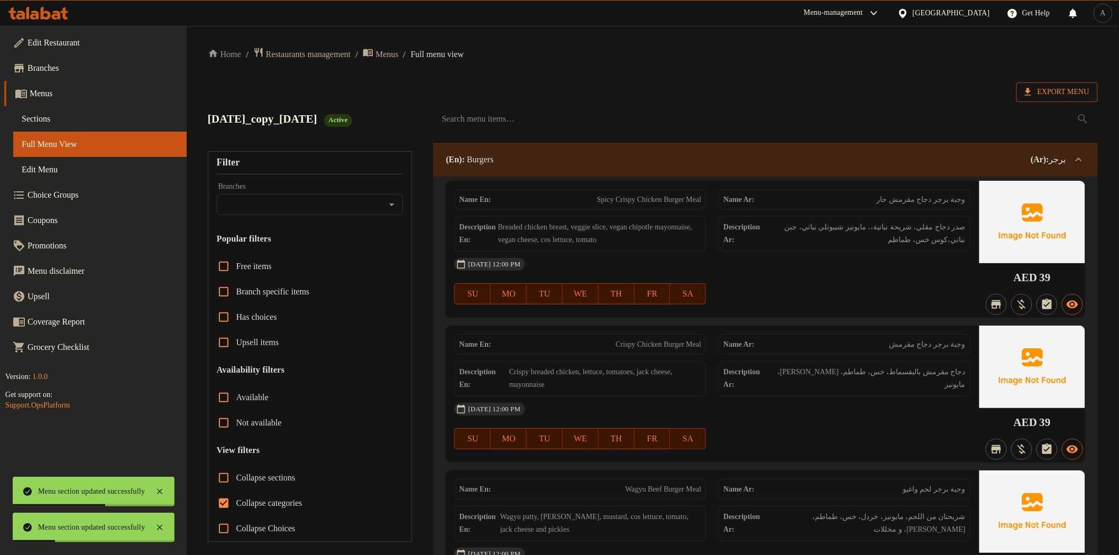
click at [1057, 88] on span "Export Menu" at bounding box center [1056, 92] width 64 height 13
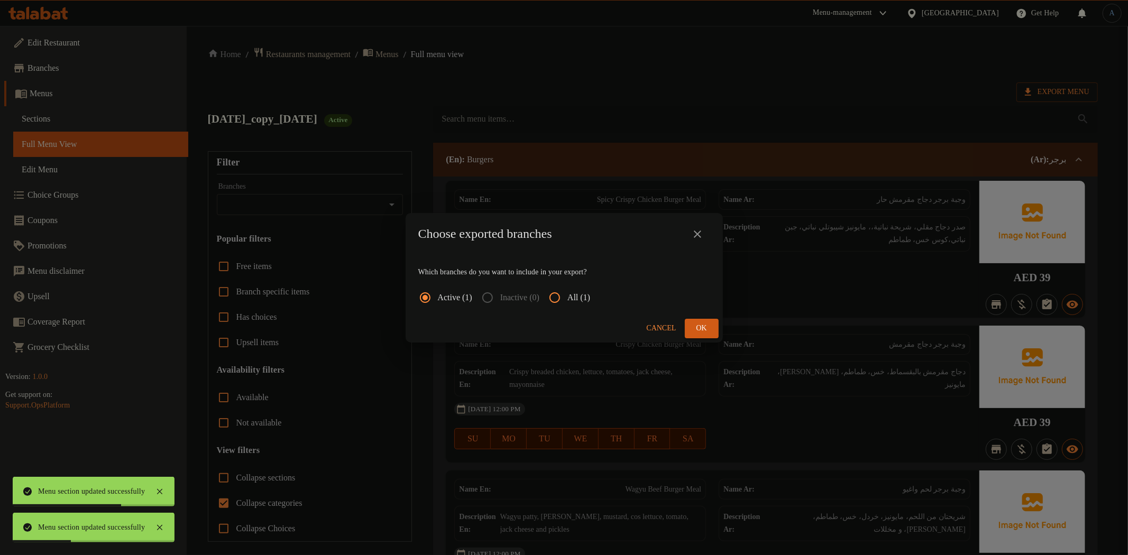
click at [566, 292] on input "All (1)" at bounding box center [554, 297] width 25 height 25
radio input "true"
click at [711, 326] on button "Ok" at bounding box center [702, 329] width 34 height 20
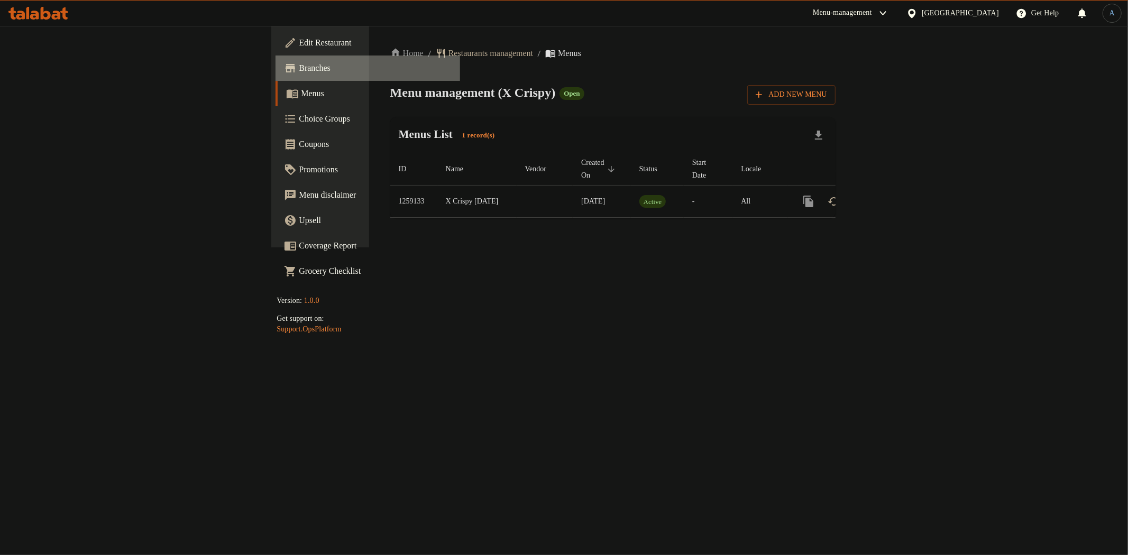
click at [299, 66] on span "Branches" at bounding box center [375, 68] width 152 height 13
